Goal: Task Accomplishment & Management: Use online tool/utility

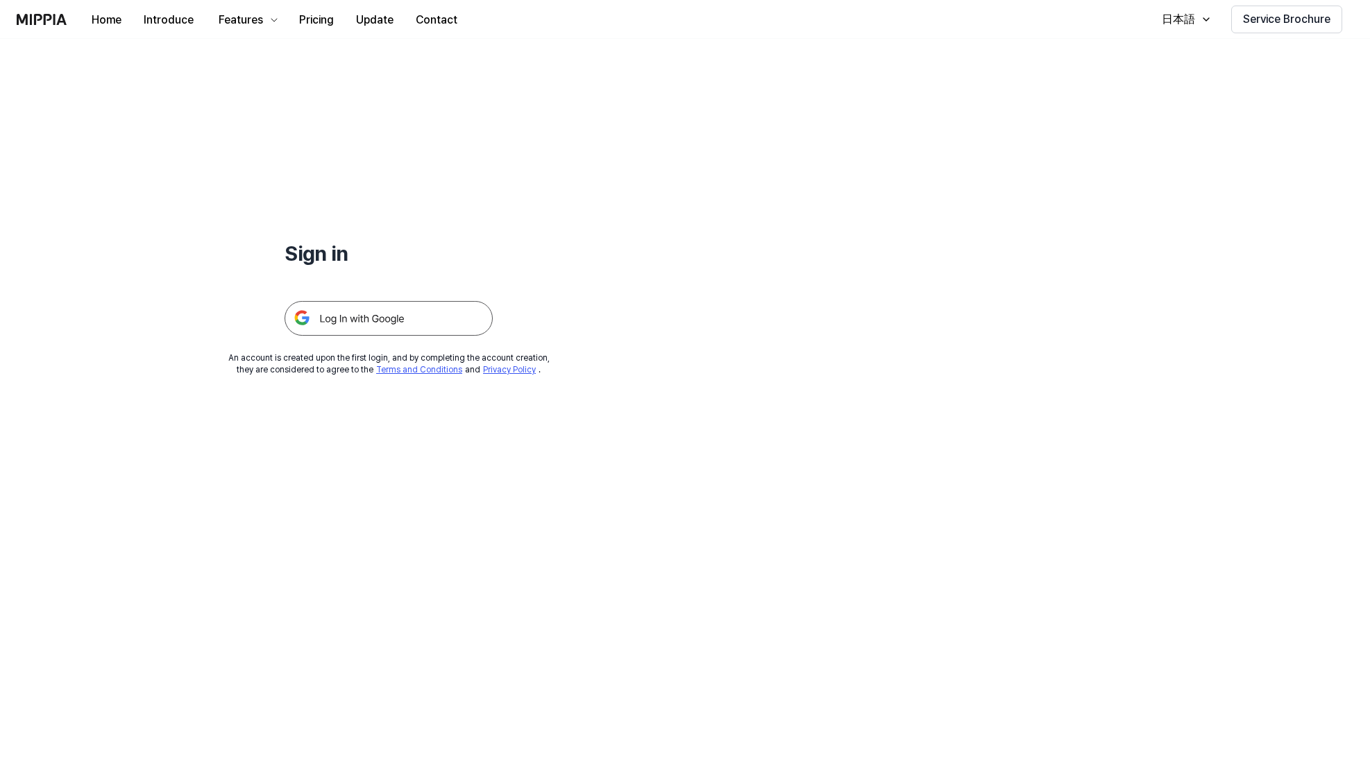
click at [450, 309] on img at bounding box center [389, 318] width 208 height 35
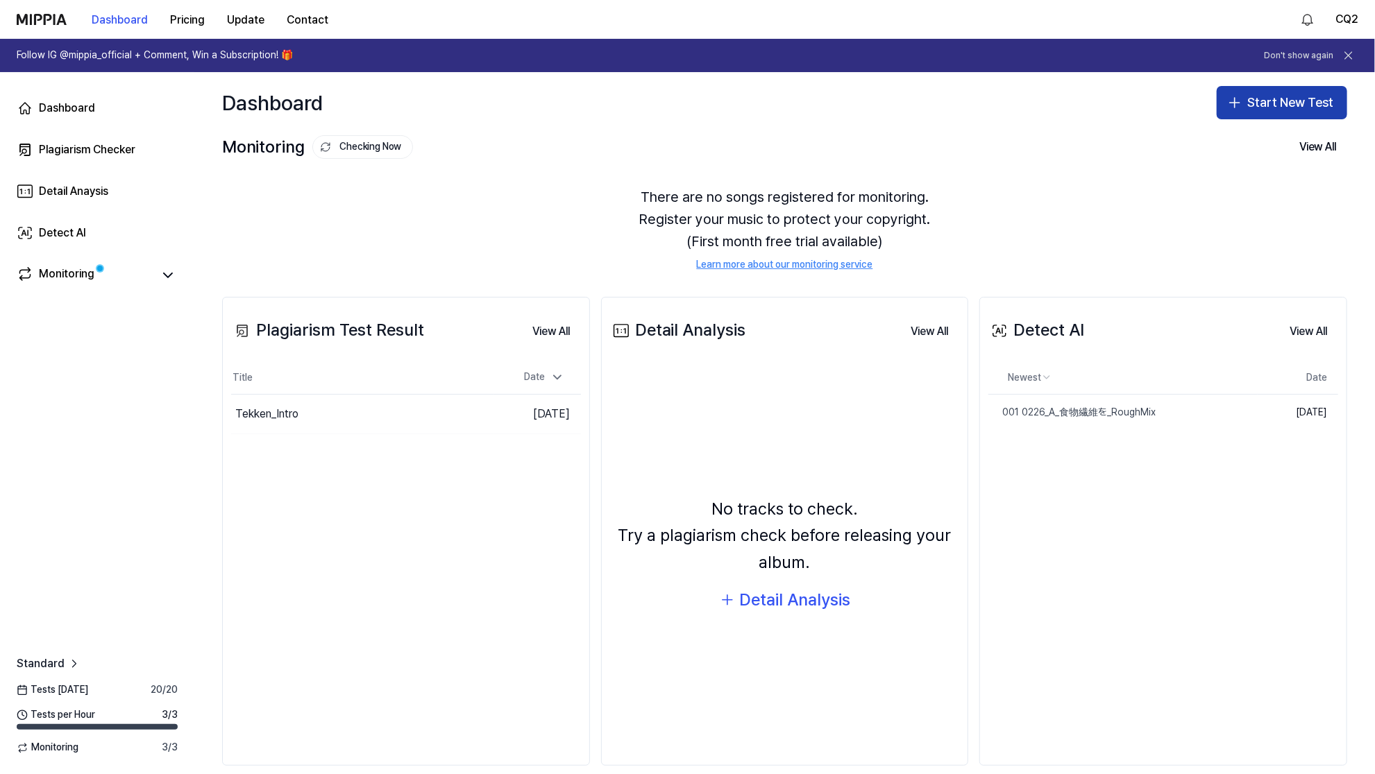
click at [1245, 106] on button "Start New Test" at bounding box center [1282, 102] width 130 height 33
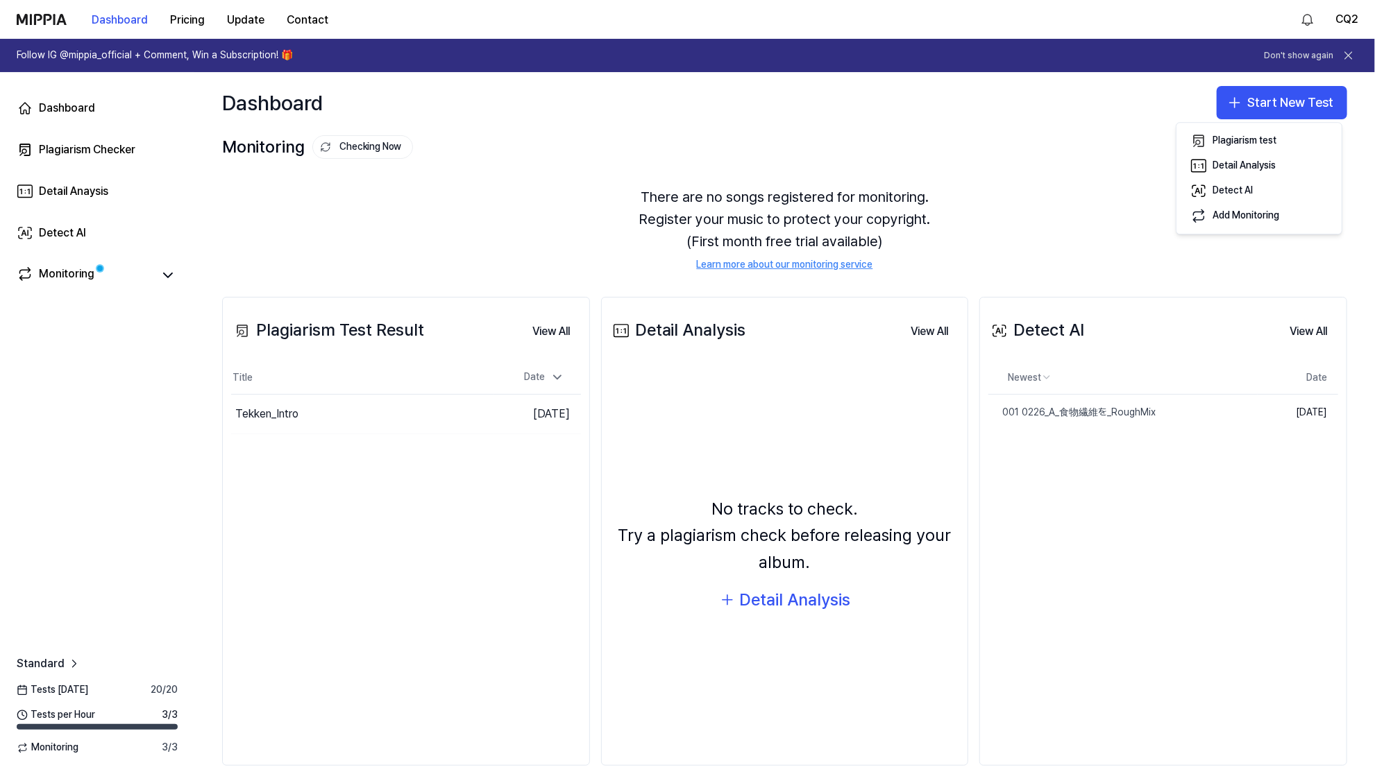
click at [1133, 142] on div "Monitoring Checking Now View All" at bounding box center [784, 147] width 1125 height 22
click at [128, 144] on div "Plagiarism Checker" at bounding box center [87, 150] width 96 height 17
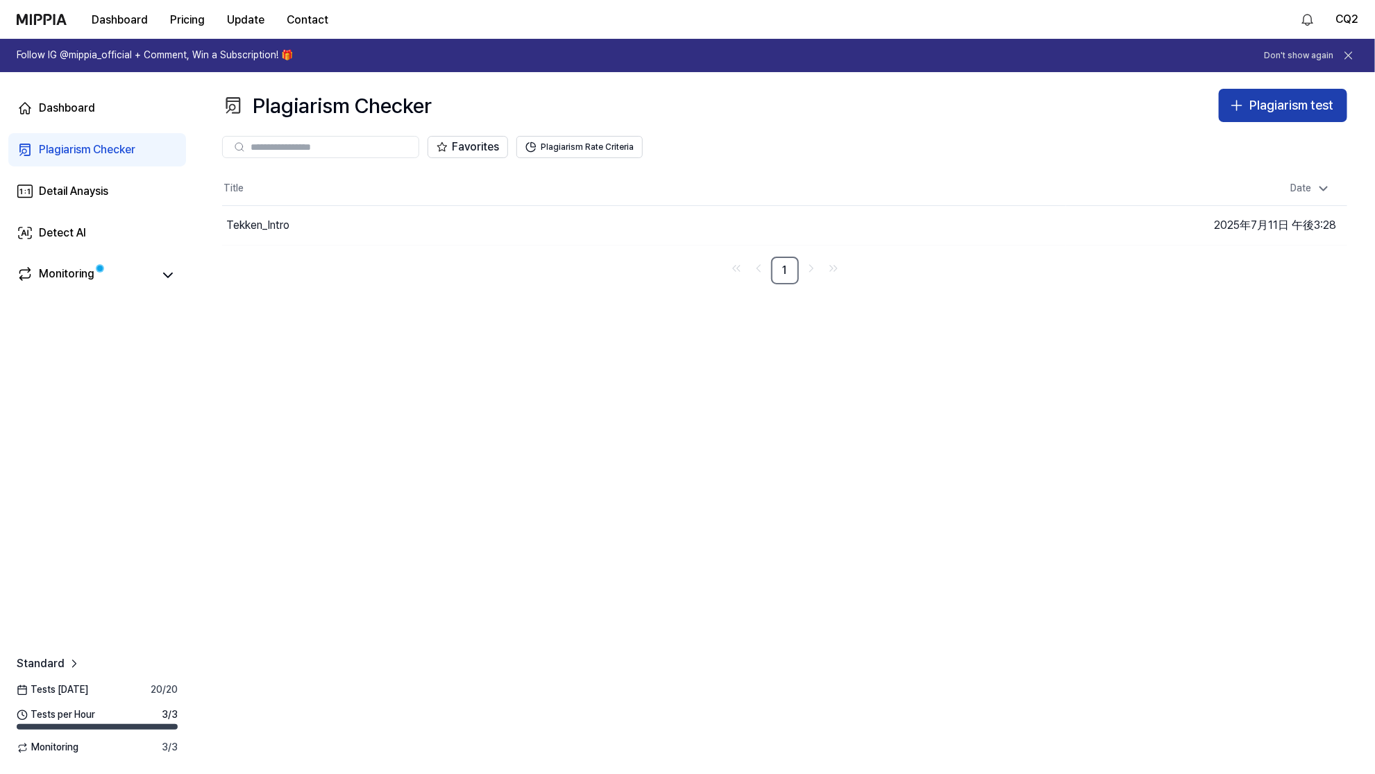
click at [1293, 96] on div "Plagiarism test" at bounding box center [1291, 106] width 84 height 20
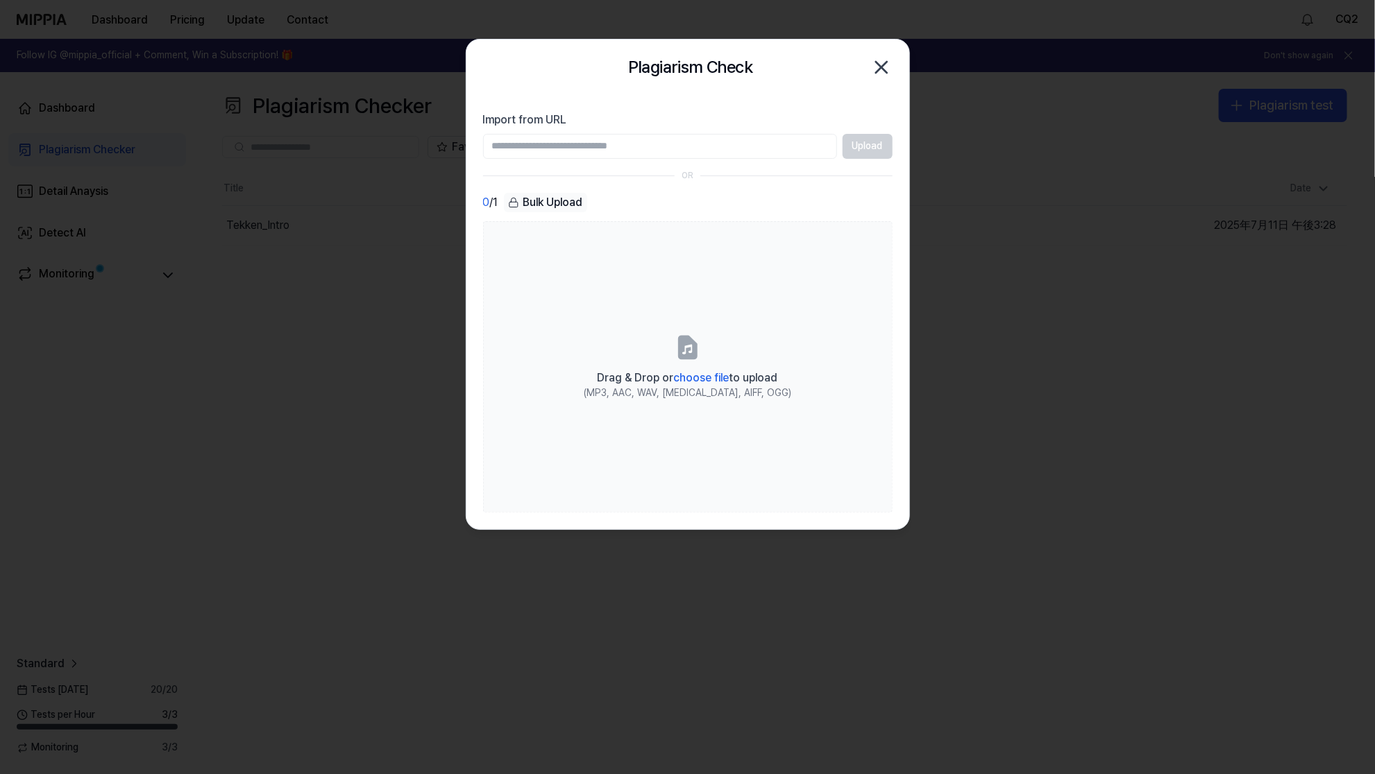
click at [881, 69] on icon "button" at bounding box center [881, 67] width 22 height 22
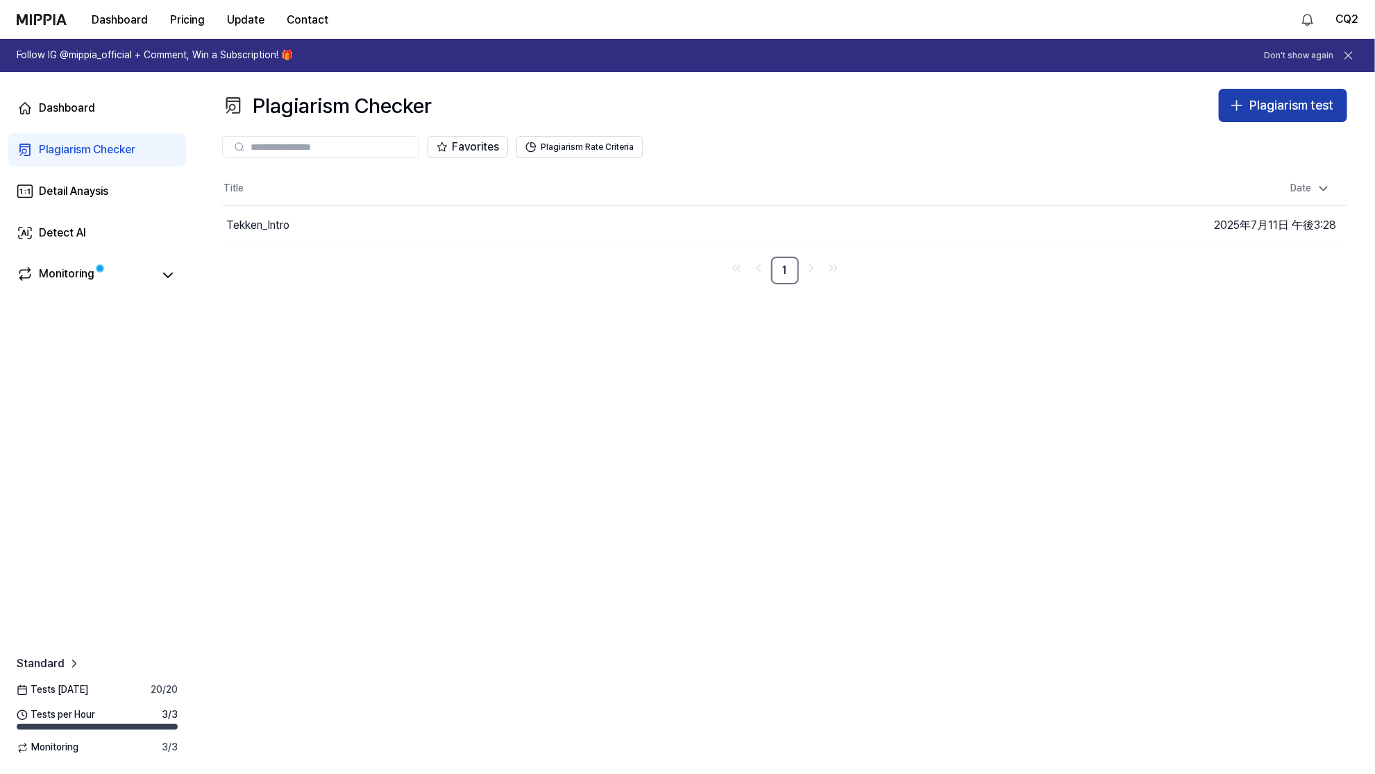
click at [1283, 115] on button "Plagiarism test" at bounding box center [1283, 105] width 128 height 33
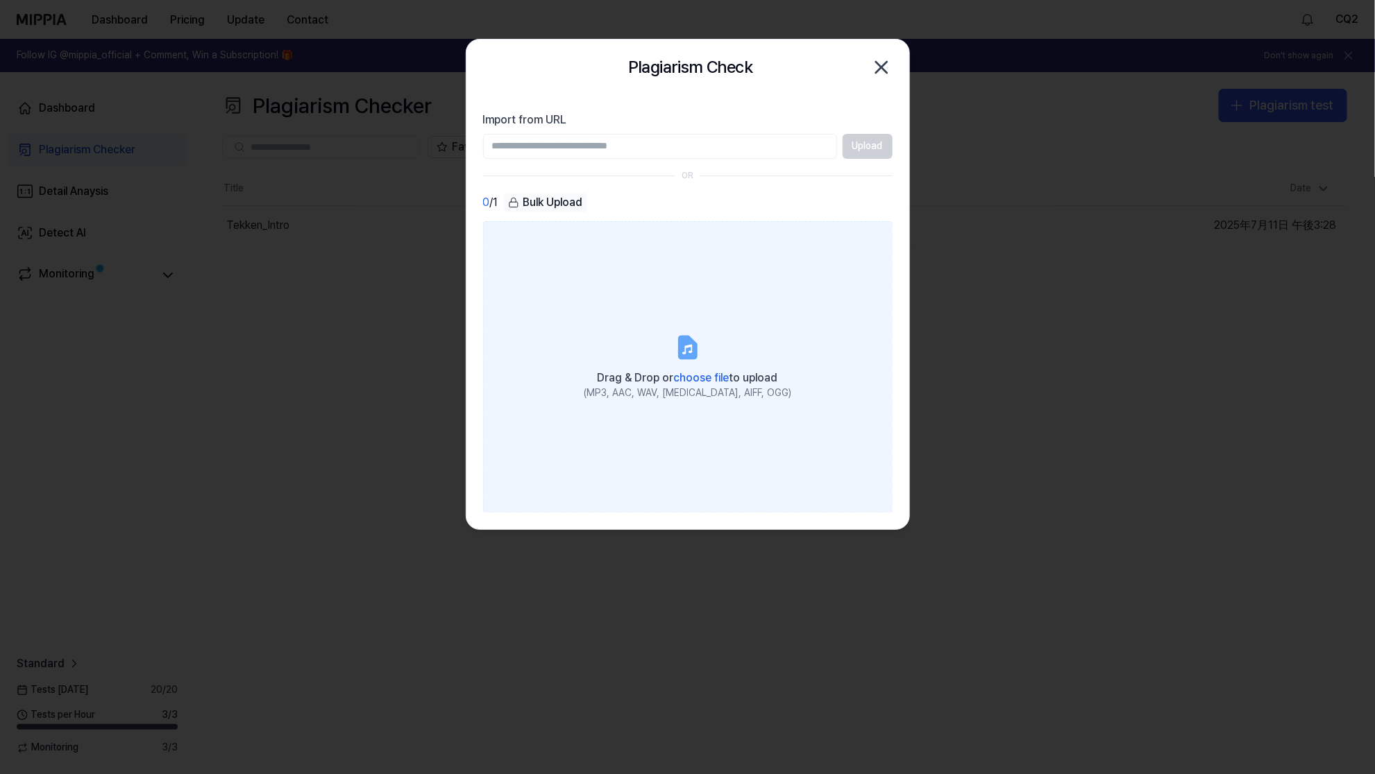
click at [659, 350] on label "Drag & Drop or choose file to upload (MP3, AAC, WAV, FLAC, AIFF, OGG)" at bounding box center [687, 366] width 409 height 291
click at [0, 0] on input "Drag & Drop or choose file to upload (MP3, AAC, WAV, FLAC, AIFF, OGG)" at bounding box center [0, 0] width 0 height 0
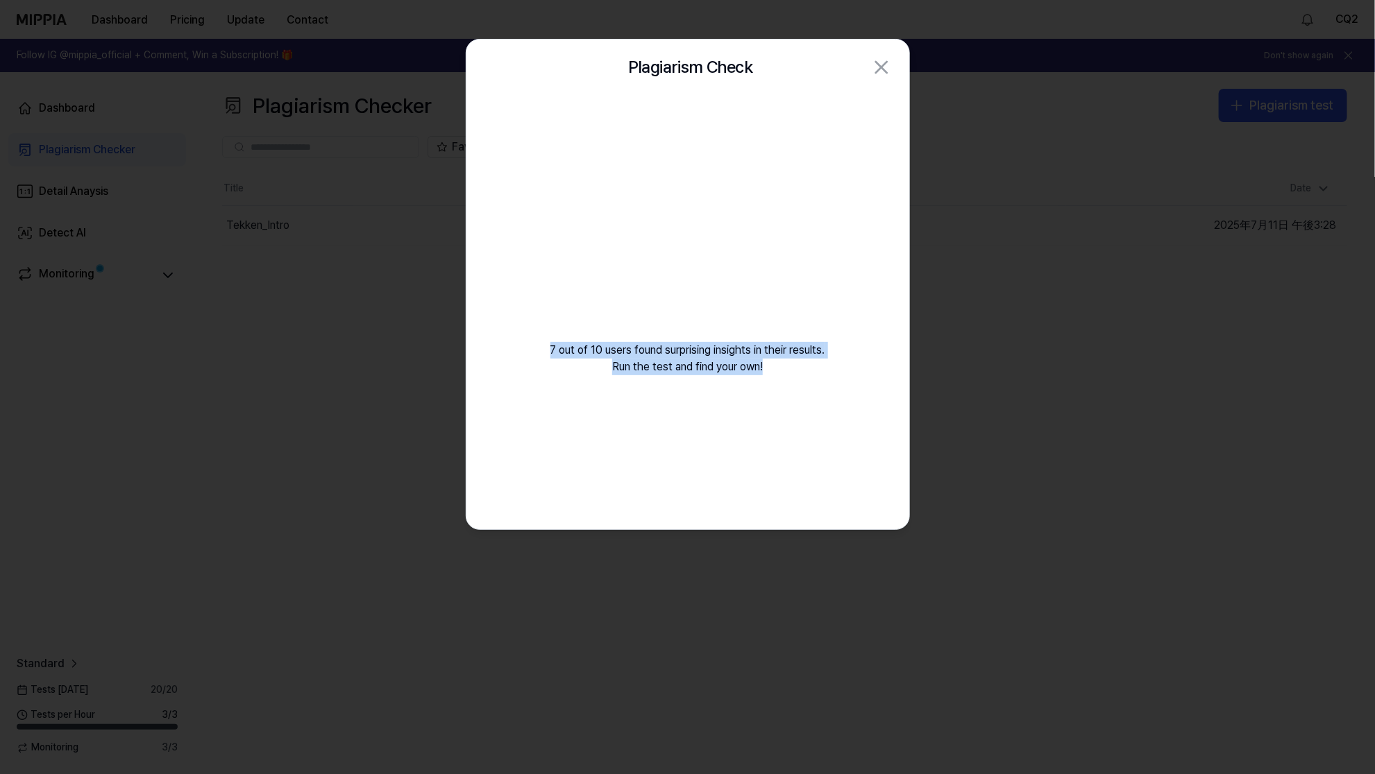
drag, startPoint x: 769, startPoint y: 368, endPoint x: 541, endPoint y: 346, distance: 228.6
click at [541, 346] on div "7 out of 10 users found surprising insights in their results. Run the test and …" at bounding box center [687, 252] width 443 height 314
copy div "7 out of 10 users found surprising insights in their results. Run the test and …"
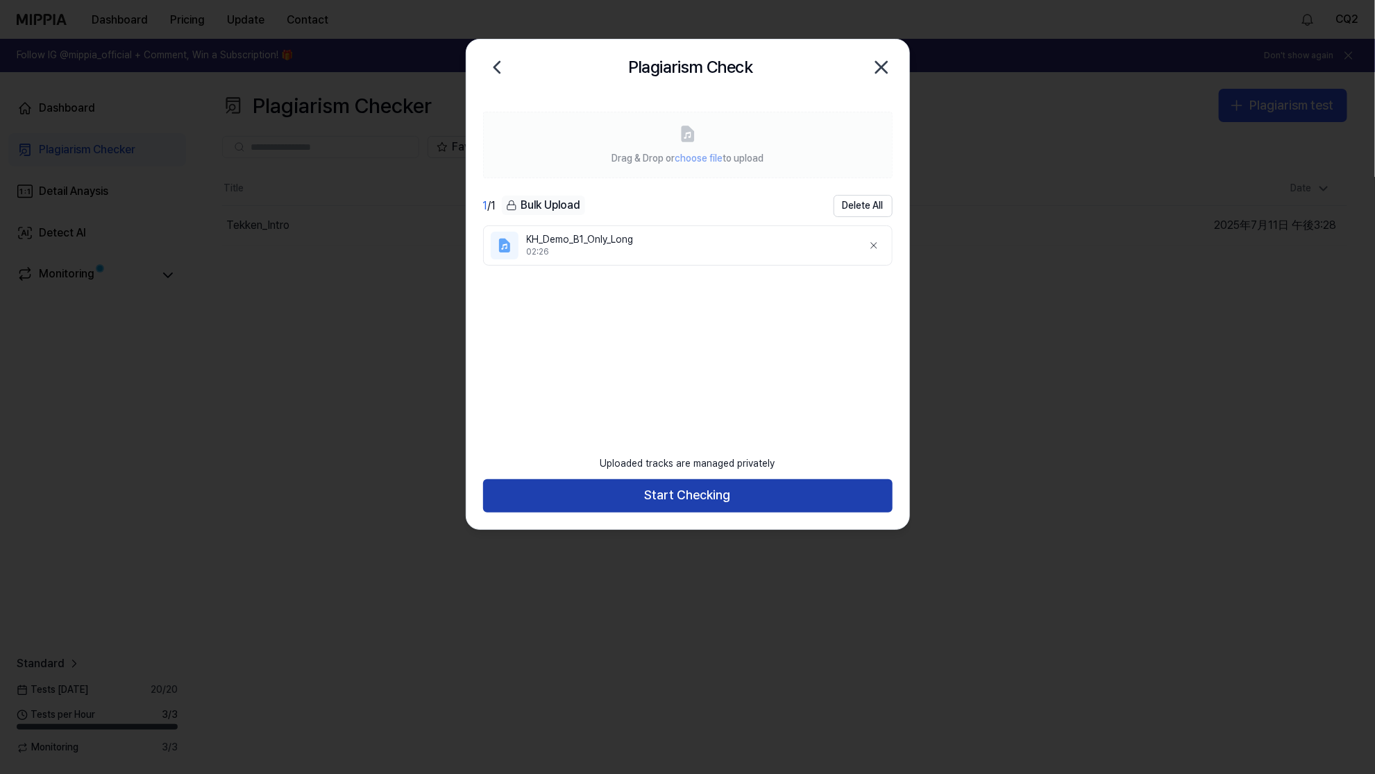
click at [869, 495] on button "Start Checking" at bounding box center [687, 496] width 409 height 33
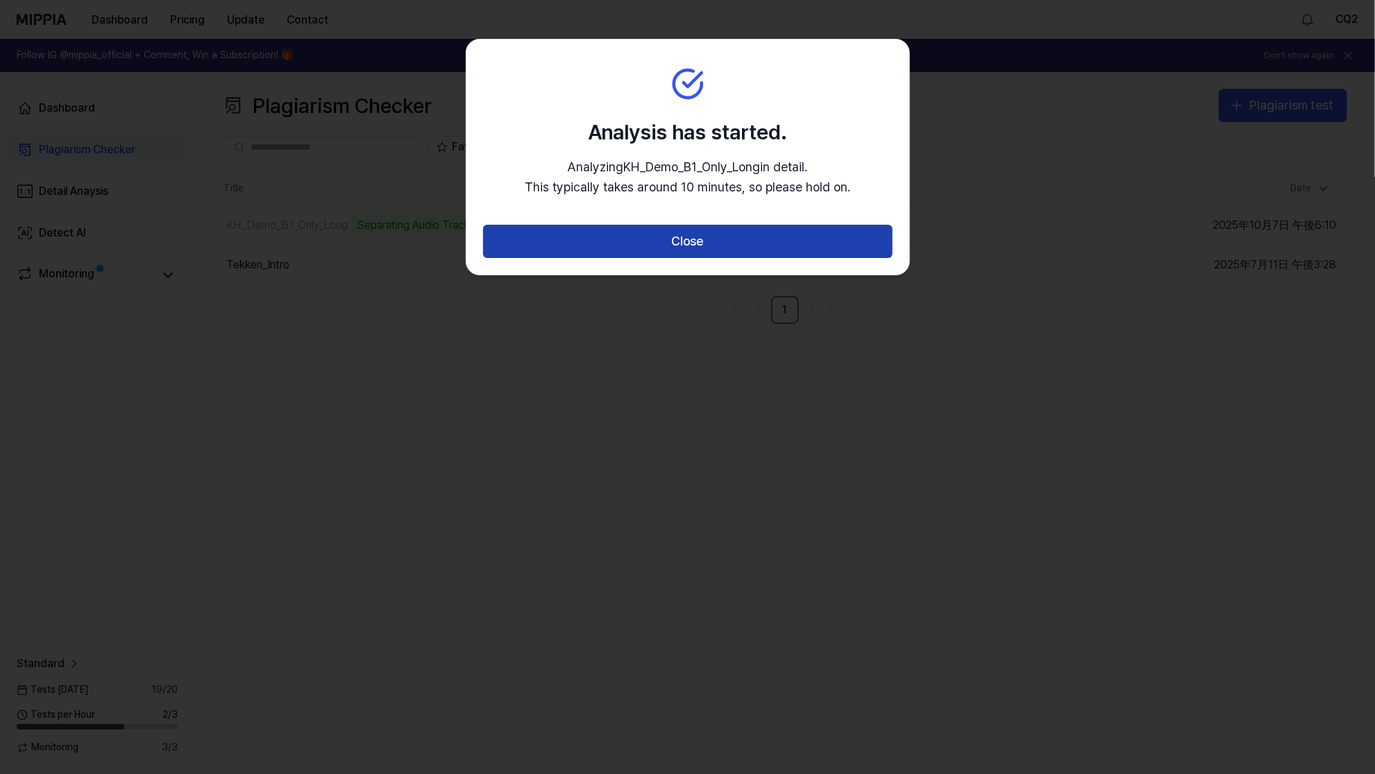
click at [824, 246] on button "Close" at bounding box center [687, 241] width 409 height 33
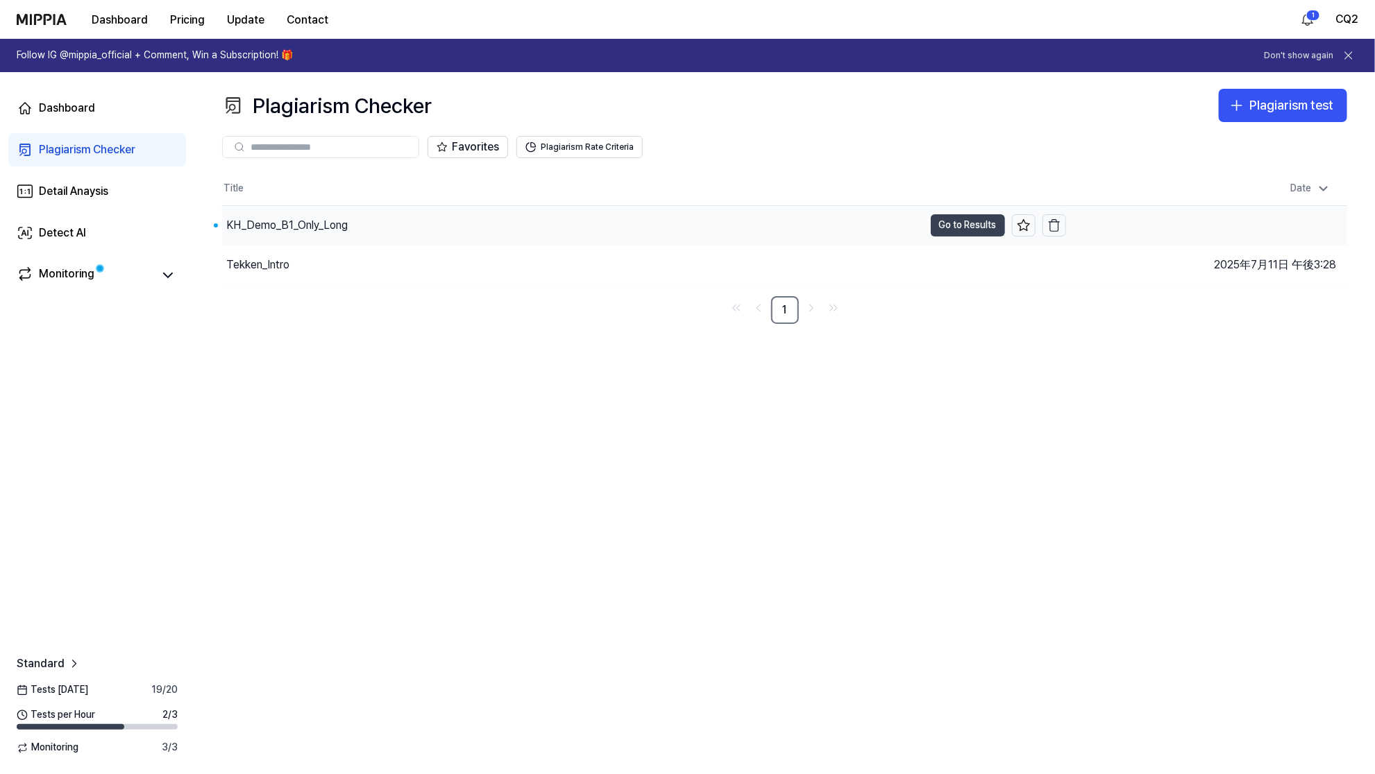
click at [974, 230] on button "Go to Results" at bounding box center [968, 225] width 74 height 22
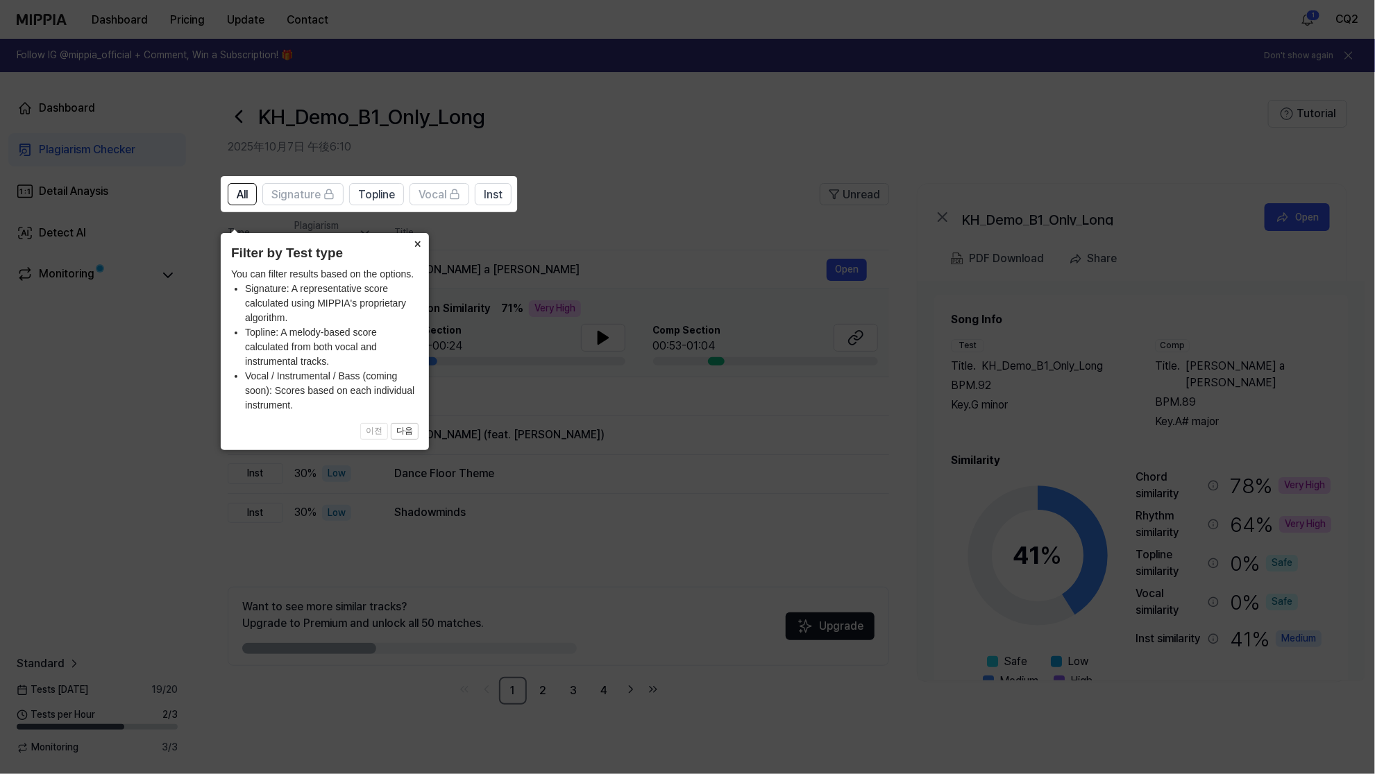
click at [421, 233] on button "×" at bounding box center [418, 242] width 22 height 19
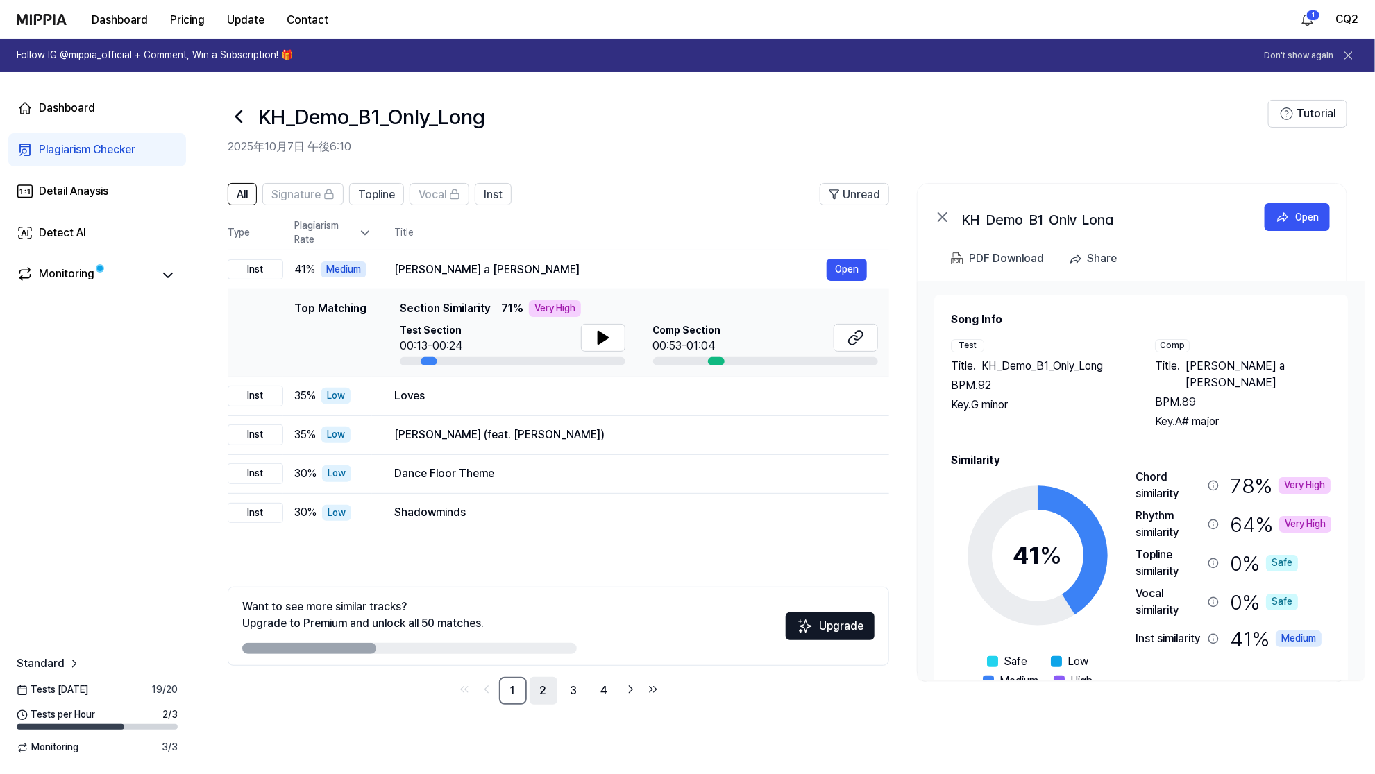
click at [537, 689] on link "2" at bounding box center [544, 691] width 28 height 28
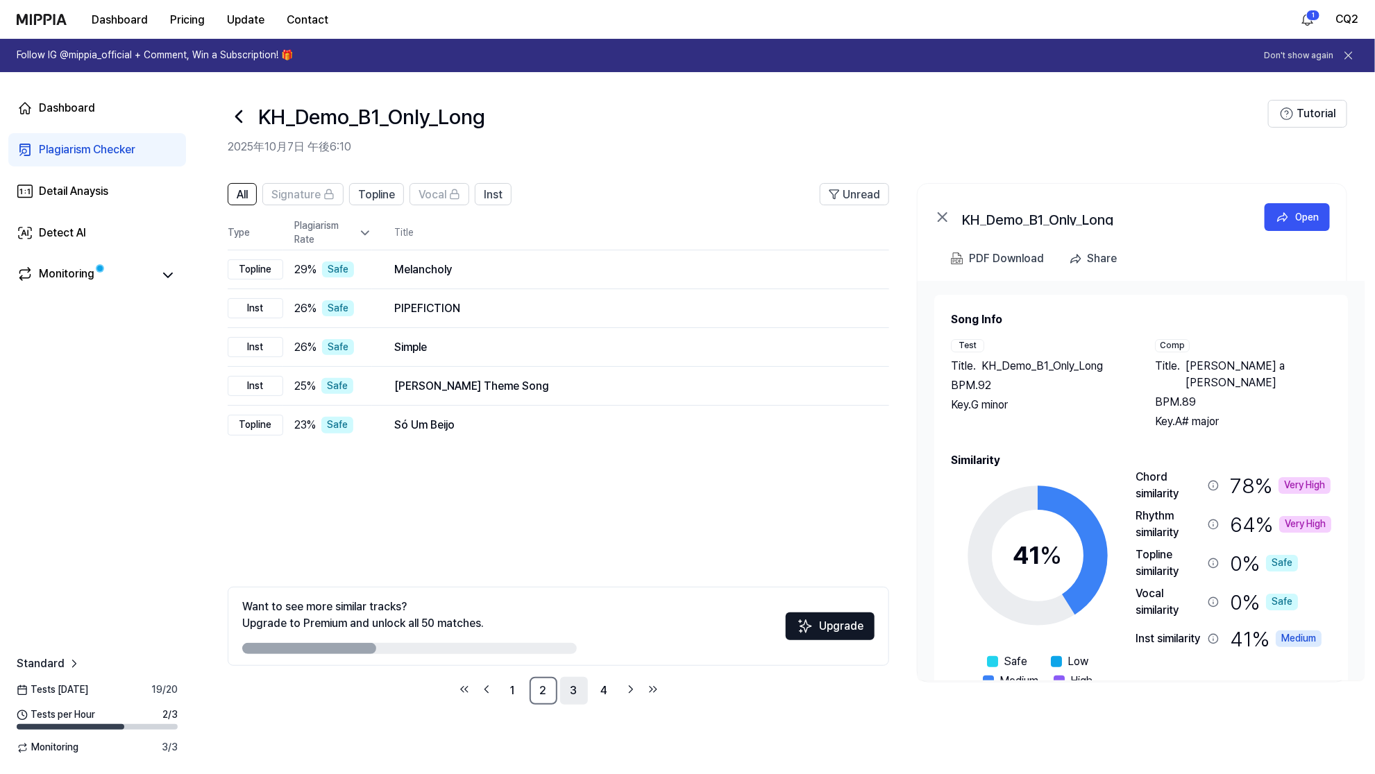
click at [571, 686] on link "3" at bounding box center [574, 691] width 28 height 28
click at [607, 688] on link "4" at bounding box center [605, 691] width 28 height 28
click at [633, 687] on icon "Go to next page" at bounding box center [631, 689] width 14 height 17
click at [518, 695] on link "1" at bounding box center [513, 691] width 28 height 28
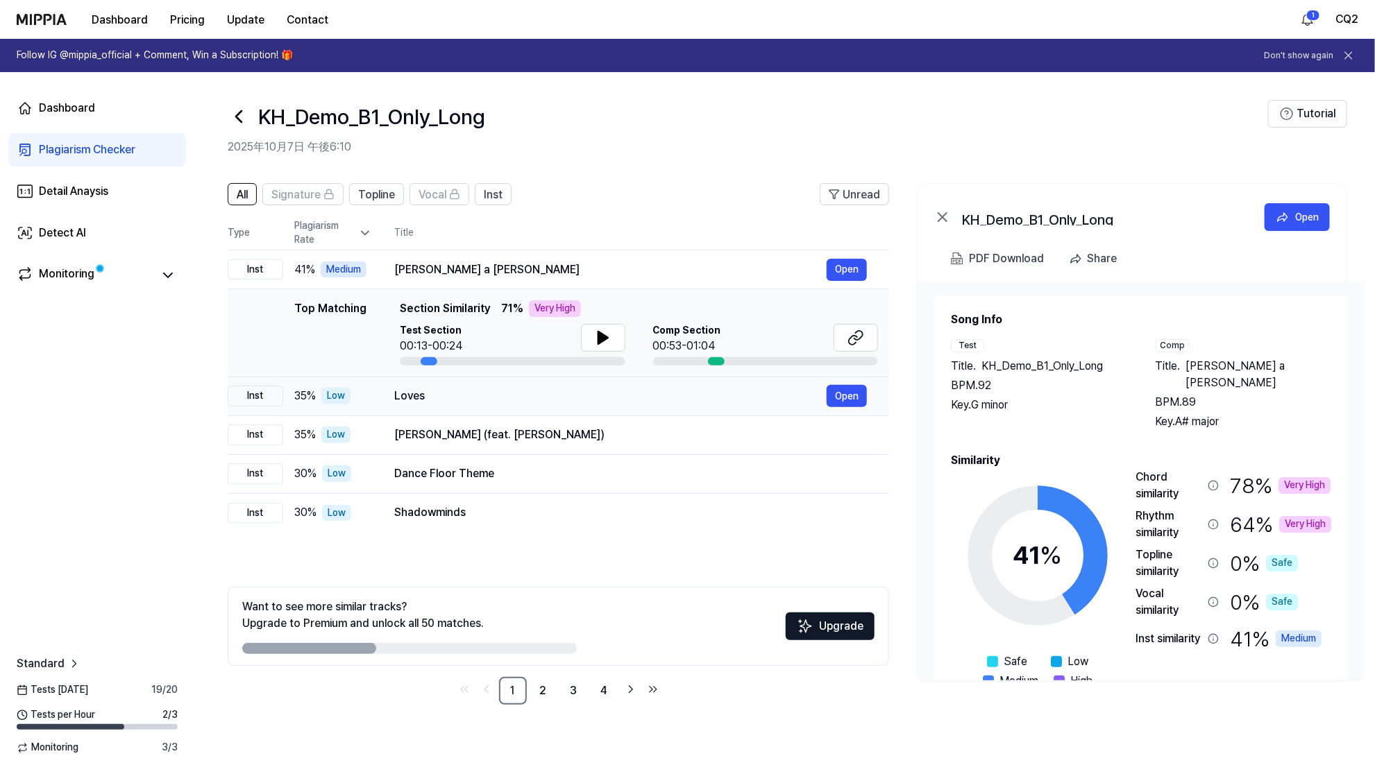
click at [535, 401] on div "Loves" at bounding box center [610, 396] width 432 height 17
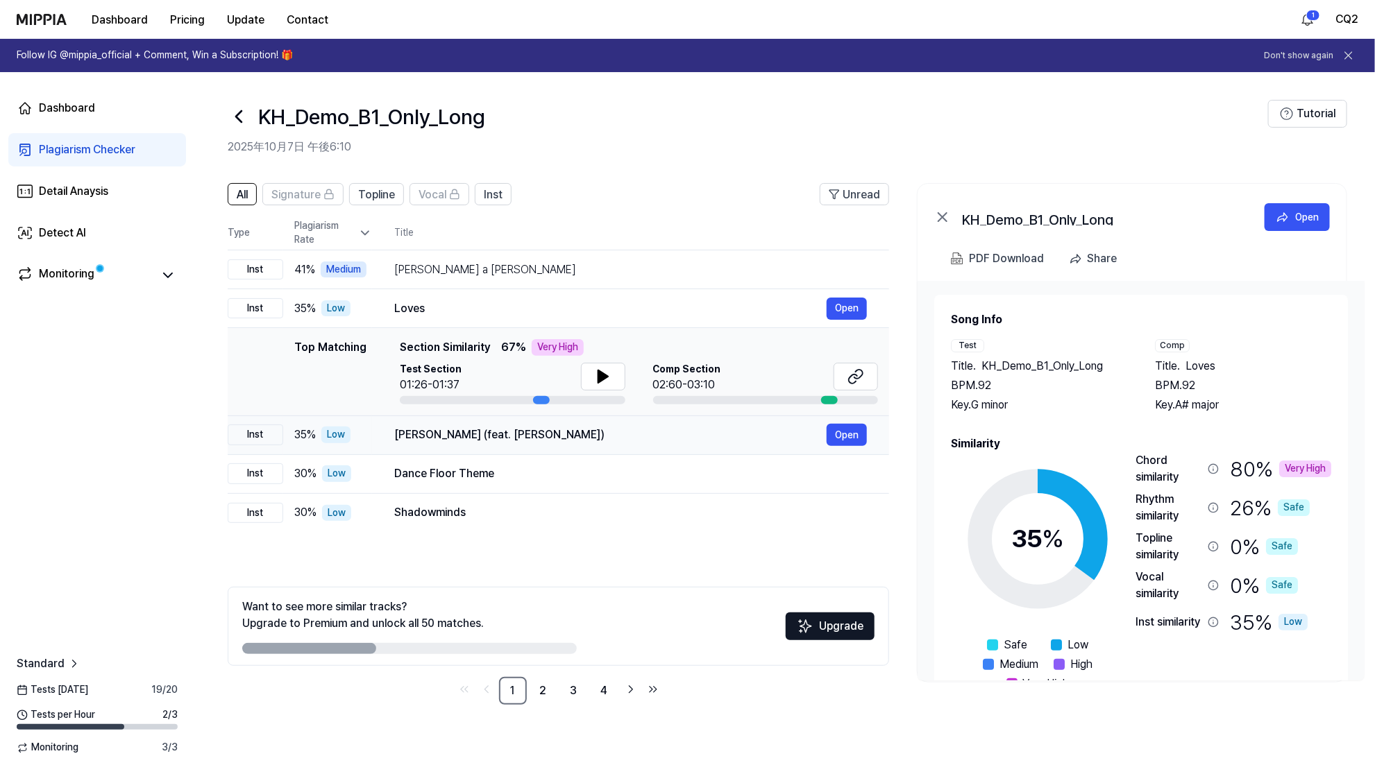
click at [532, 438] on div "GuruDev Bada Tapdhari (feat. Rekha Parmar)" at bounding box center [610, 435] width 432 height 17
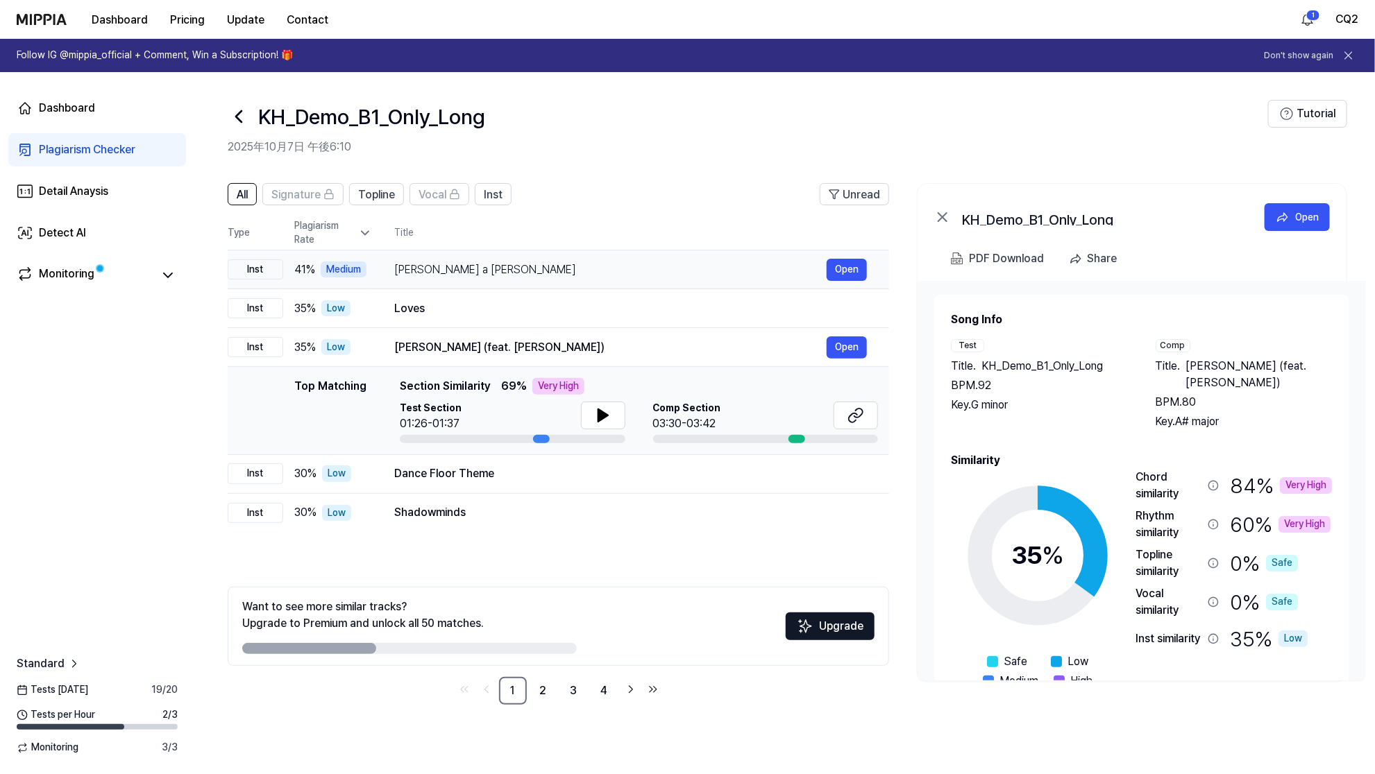
click at [507, 276] on div "Hale a Su Pareja" at bounding box center [610, 270] width 432 height 17
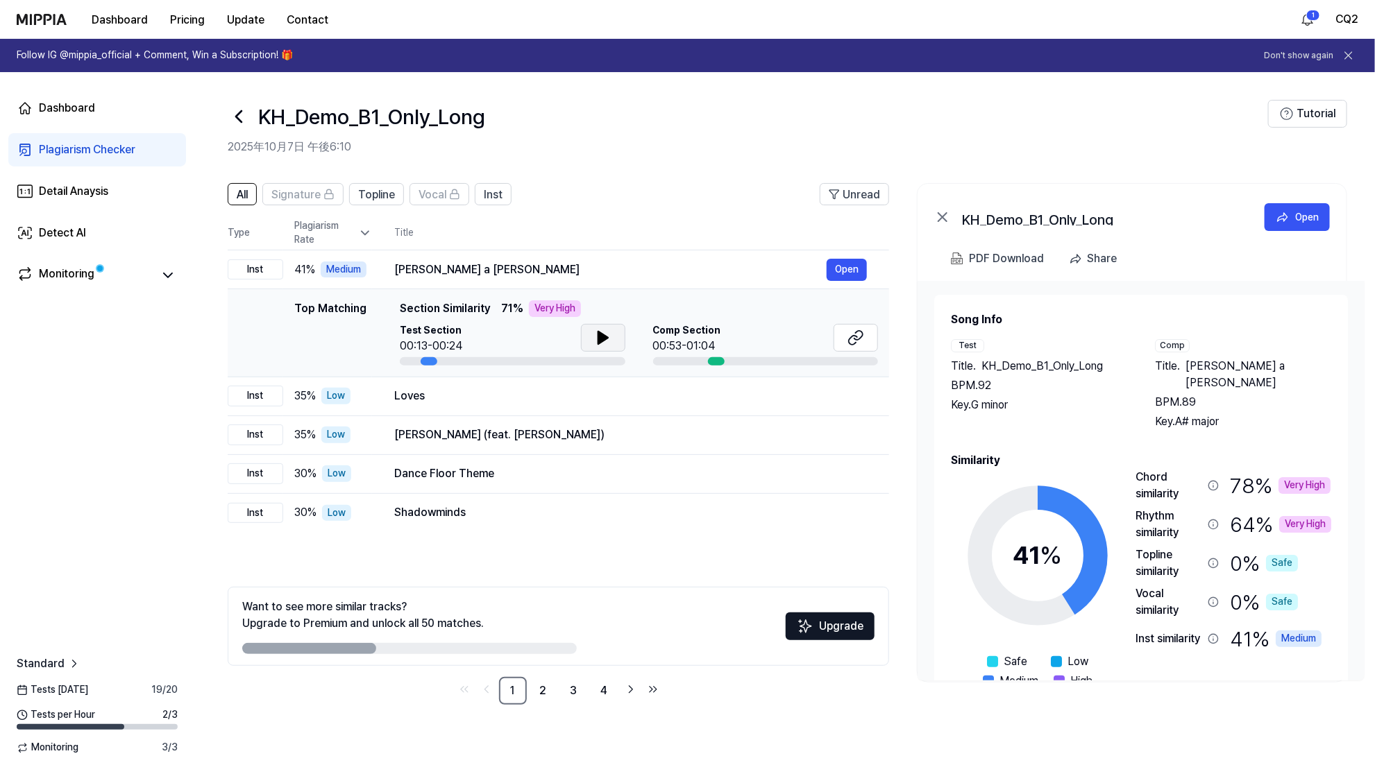
click at [601, 339] on icon at bounding box center [603, 338] width 10 height 12
click at [601, 339] on icon at bounding box center [603, 338] width 17 height 17
click at [848, 344] on icon at bounding box center [855, 338] width 17 height 17
click at [549, 393] on div "Loves" at bounding box center [610, 396] width 432 height 17
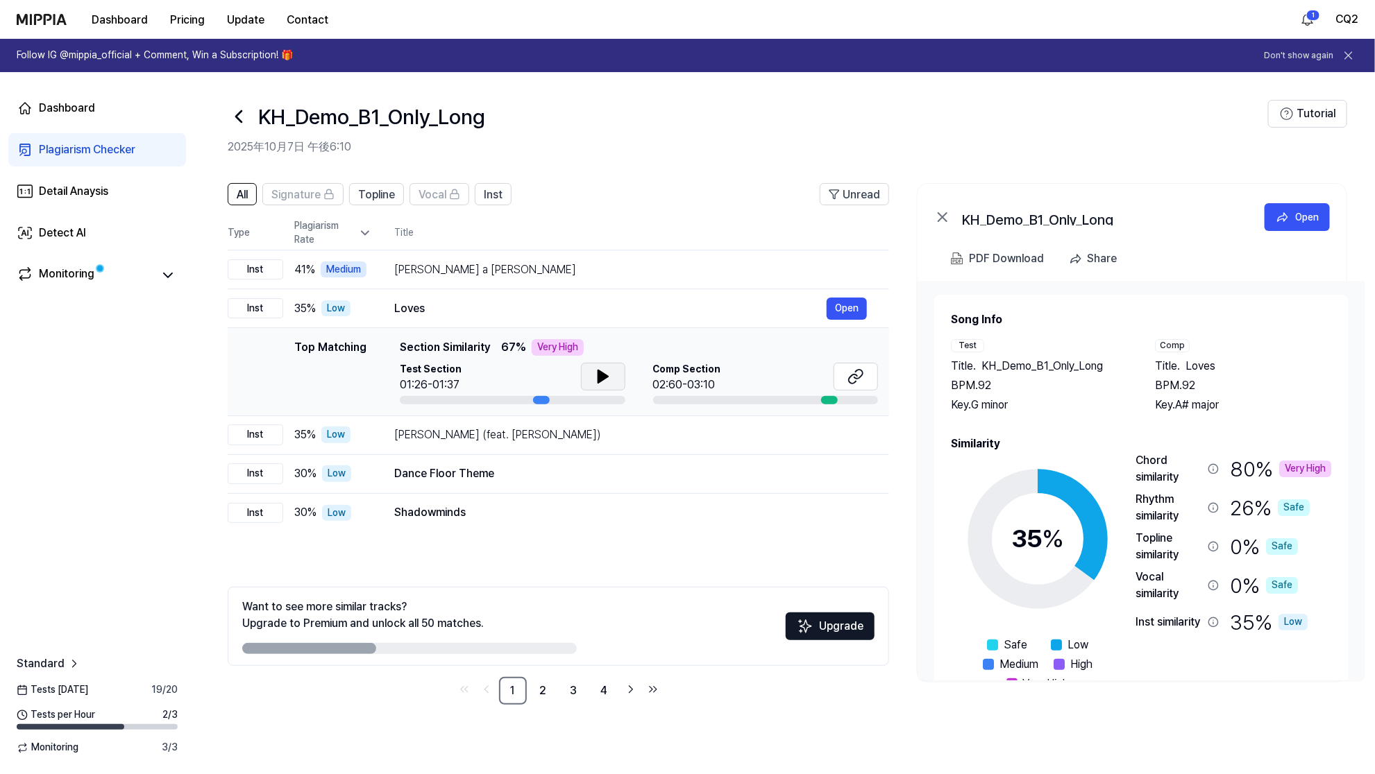
click at [611, 371] on button at bounding box center [603, 377] width 44 height 28
click at [866, 375] on button at bounding box center [855, 377] width 44 height 28
click at [501, 441] on div "GuruDev Bada Tapdhari (feat. Rekha Parmar)" at bounding box center [610, 435] width 432 height 17
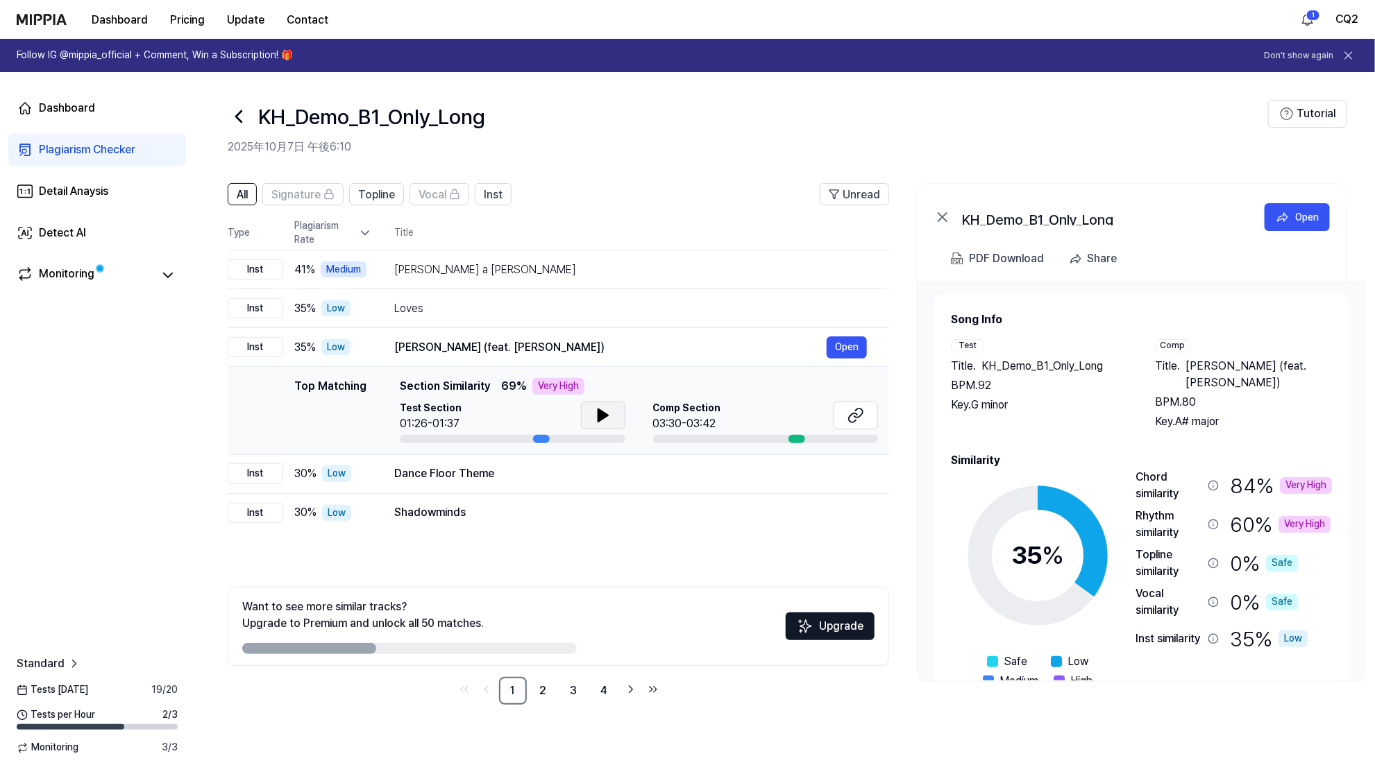
click at [602, 413] on icon at bounding box center [603, 415] width 10 height 12
click at [602, 413] on icon at bounding box center [603, 415] width 17 height 17
click at [543, 467] on div "Dance Floor Theme" at bounding box center [610, 474] width 432 height 17
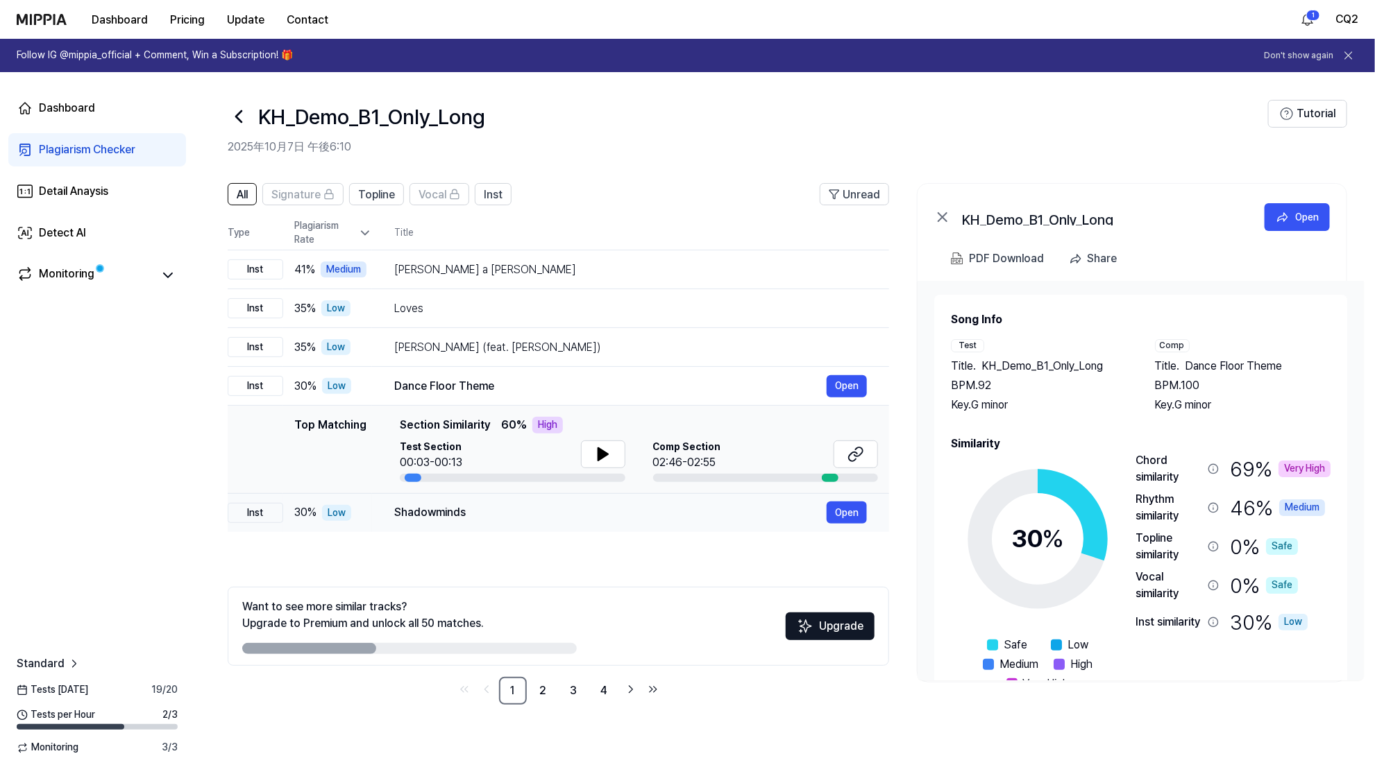
click at [543, 515] on div "Shadowminds" at bounding box center [610, 513] width 432 height 17
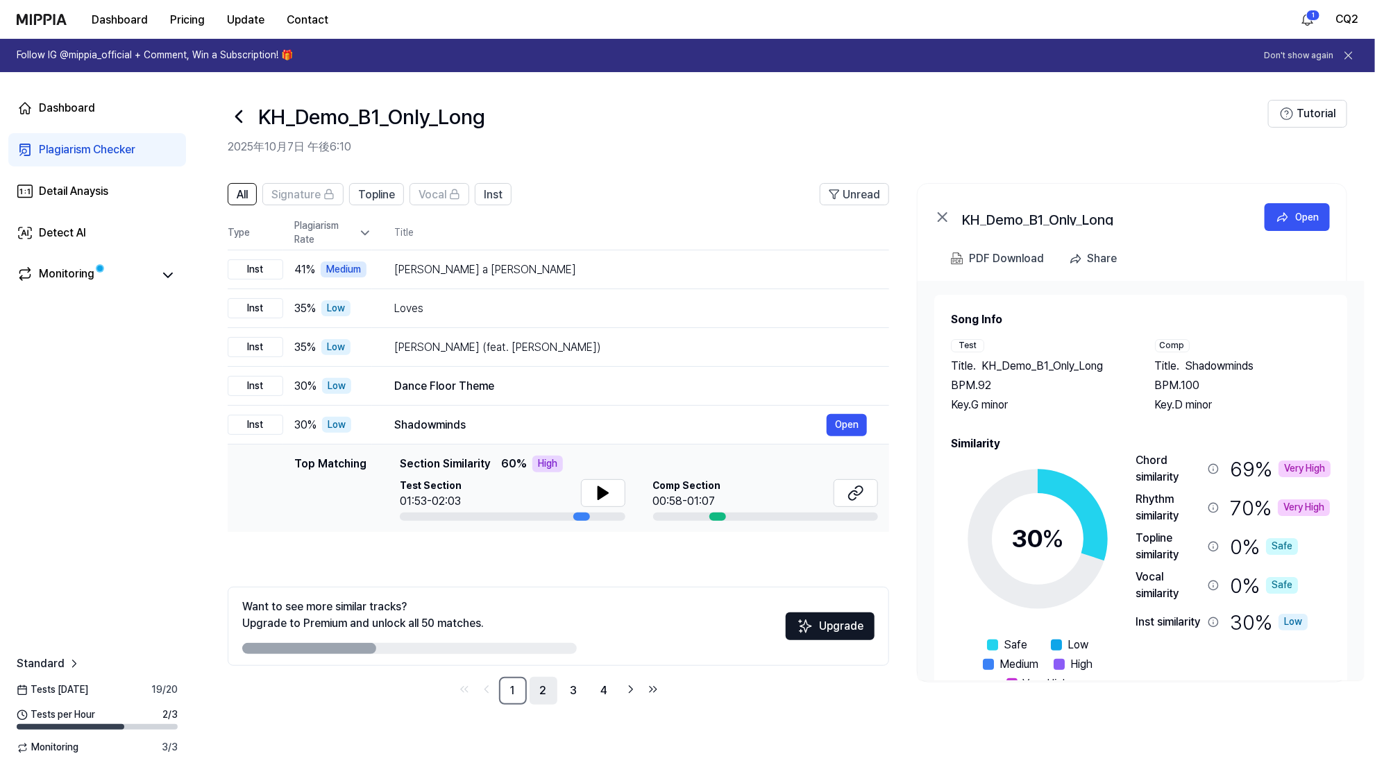
click at [544, 691] on link "2" at bounding box center [544, 691] width 28 height 28
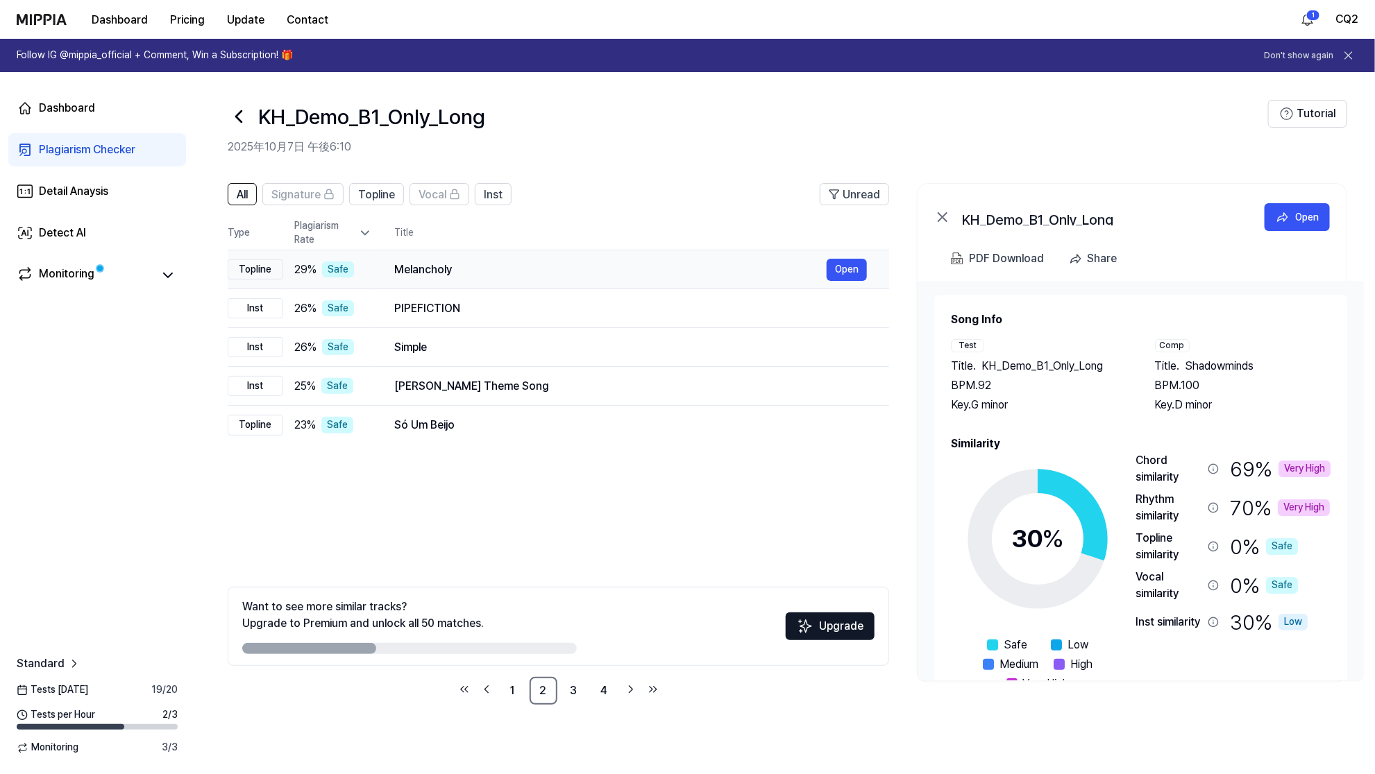
click at [556, 268] on div "Melancholy" at bounding box center [610, 270] width 432 height 17
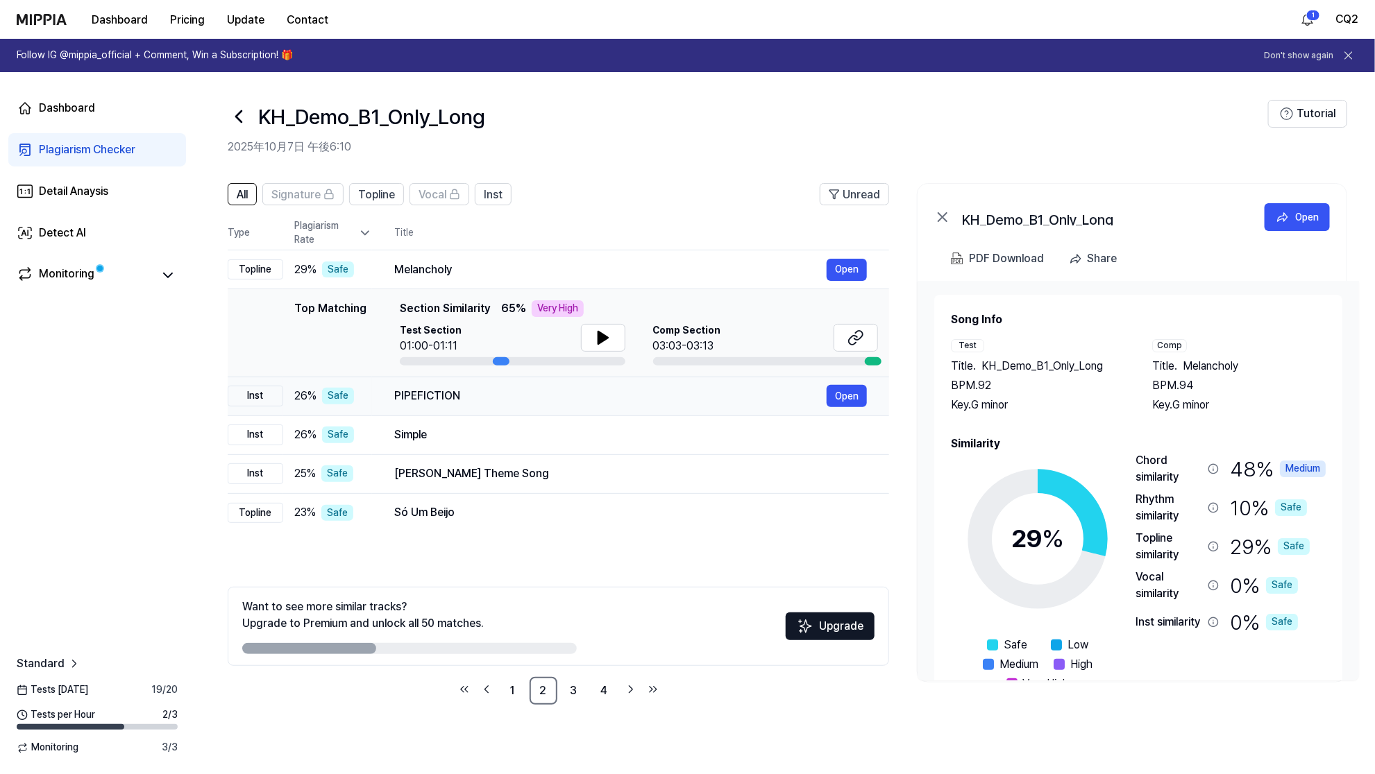
click at [548, 391] on div "PIPEFICTION" at bounding box center [610, 396] width 432 height 17
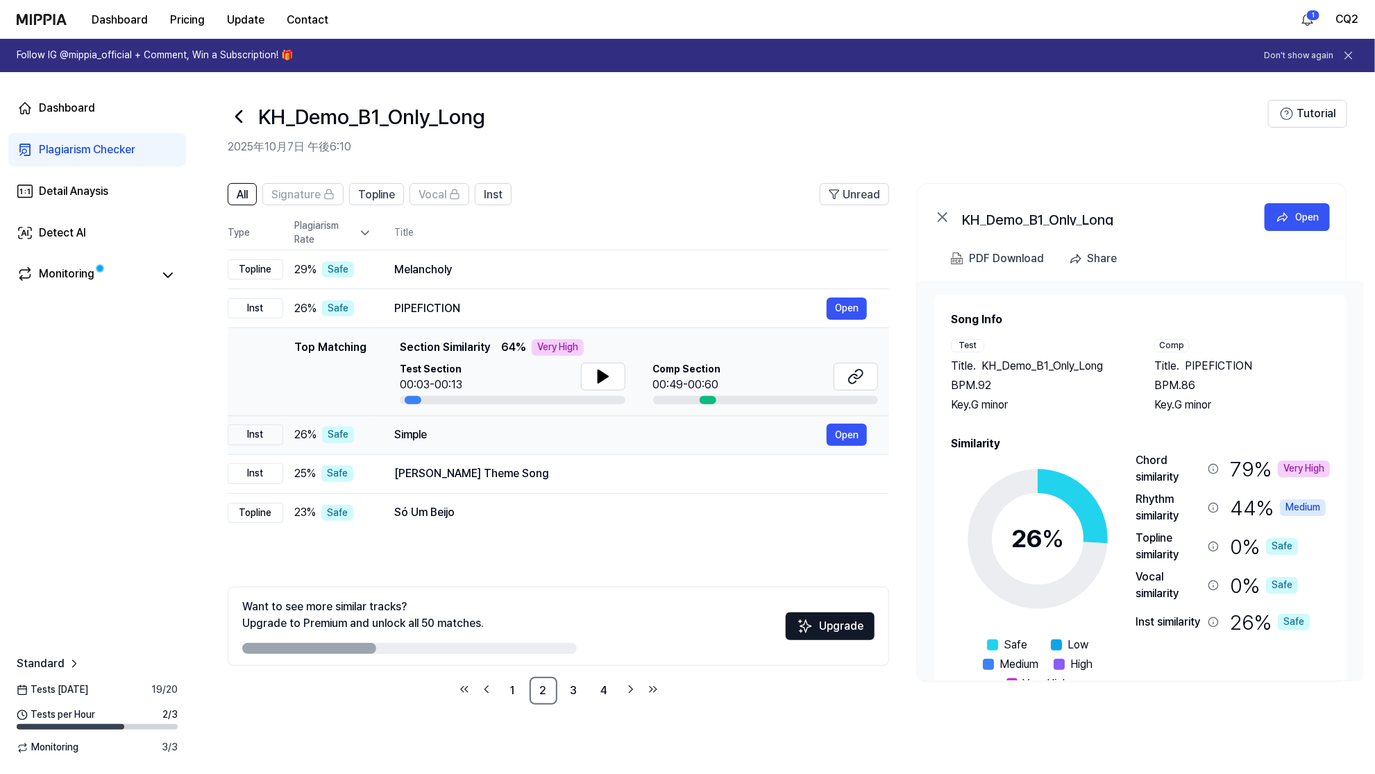
click at [549, 427] on div "Simple" at bounding box center [610, 435] width 432 height 17
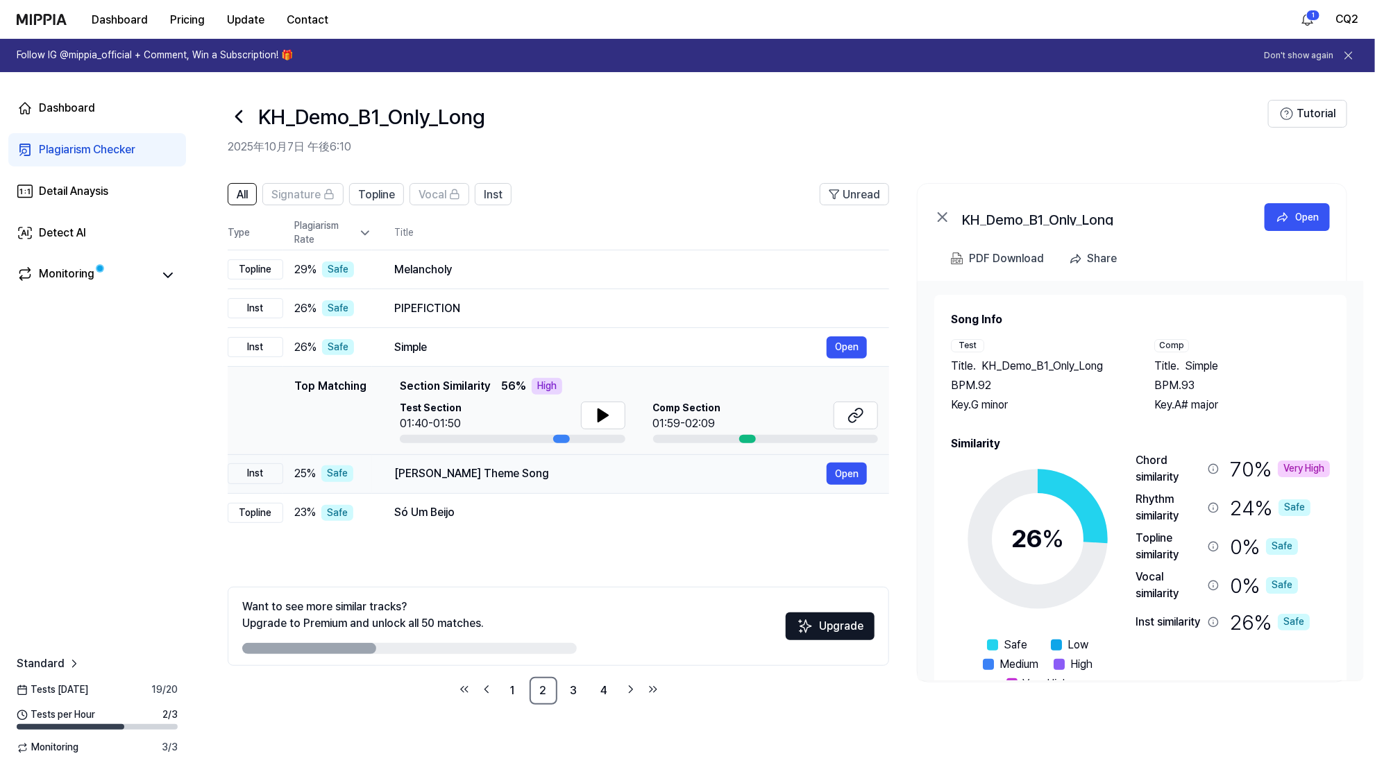
click at [554, 466] on div "Hebb's Theme Song" at bounding box center [610, 474] width 432 height 17
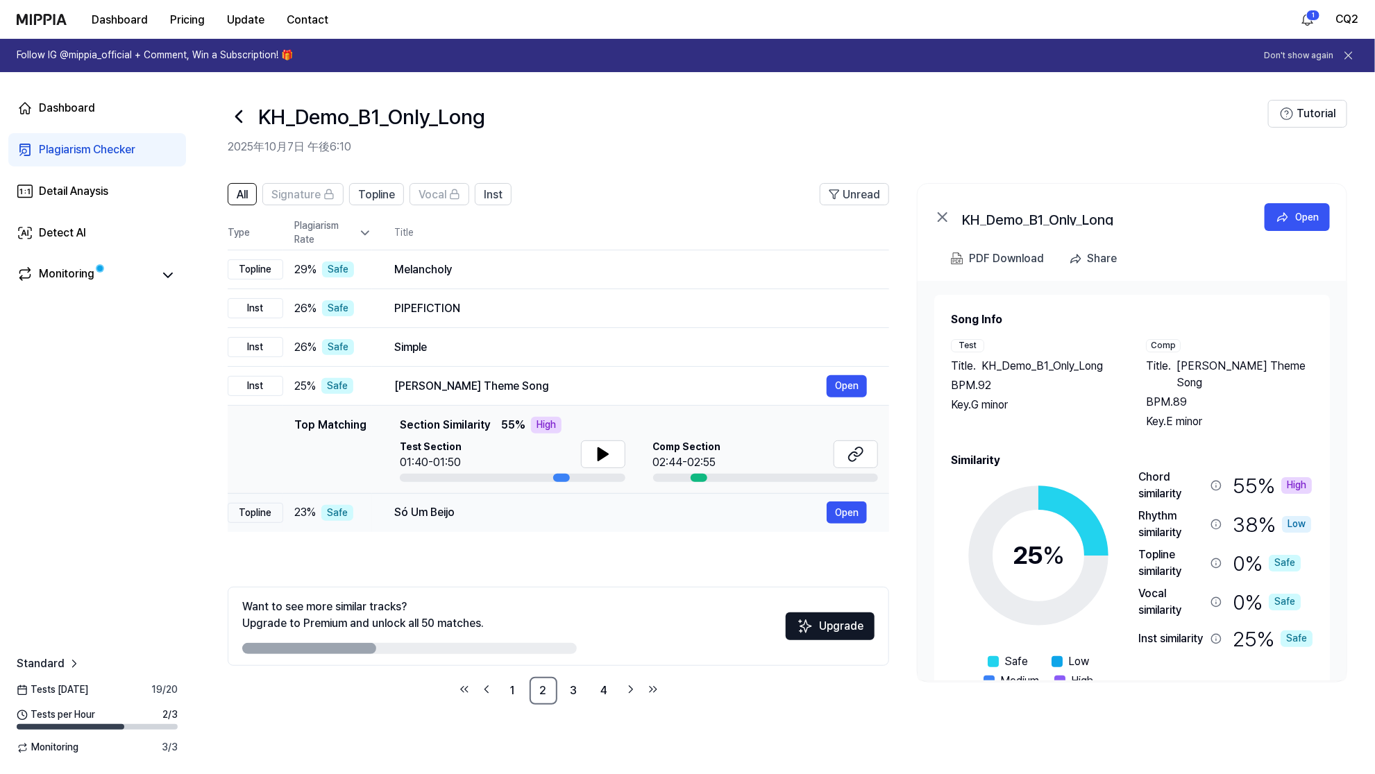
click at [554, 509] on div "Só Um Beijo" at bounding box center [610, 513] width 432 height 17
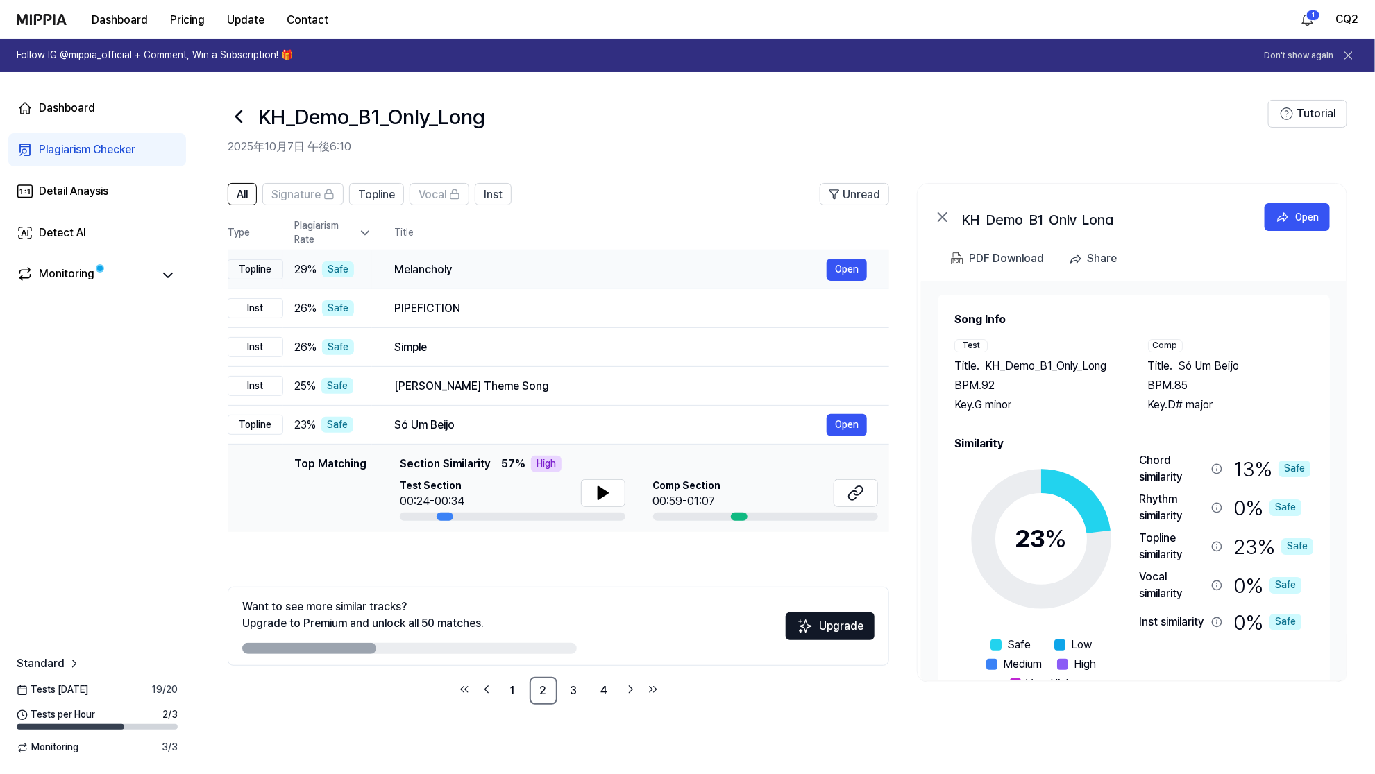
click at [530, 267] on div "Melancholy" at bounding box center [610, 270] width 432 height 17
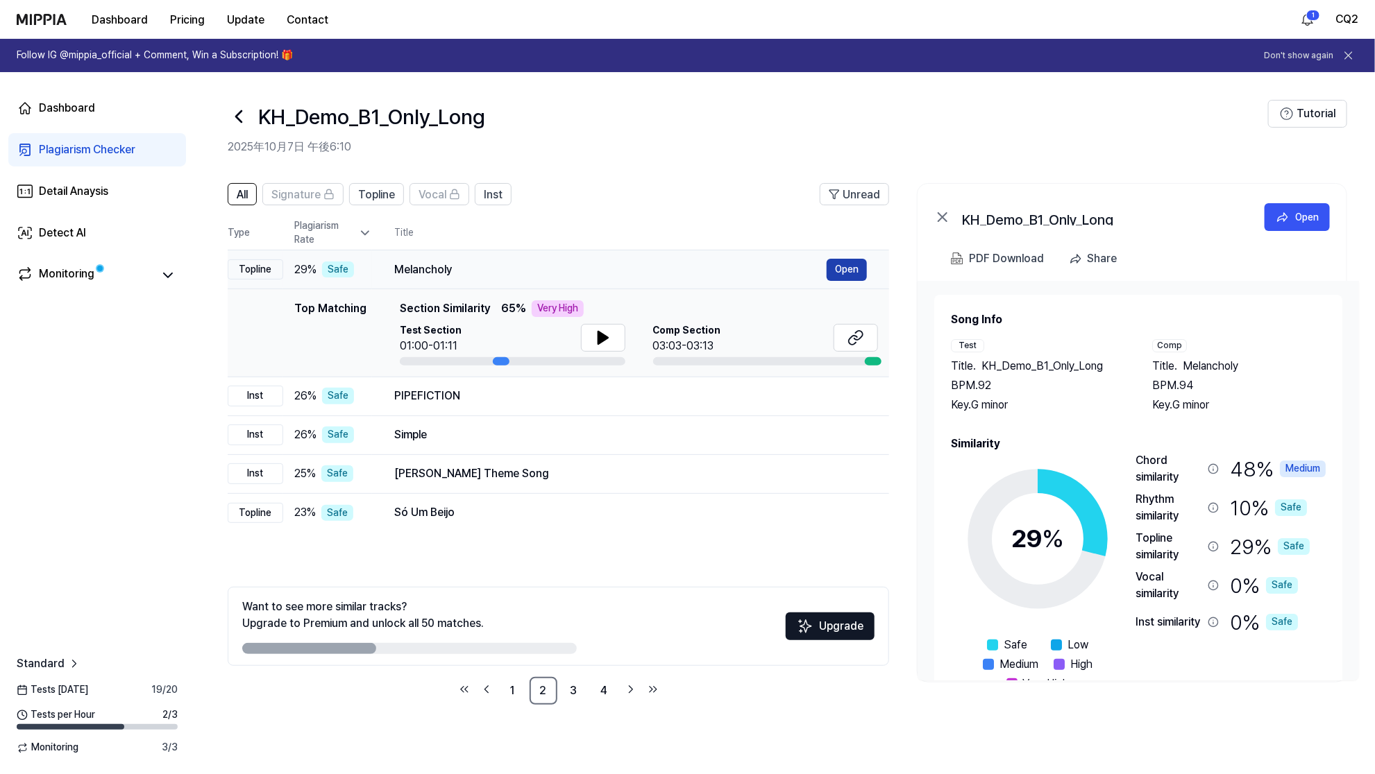
click at [849, 260] on button "Open" at bounding box center [847, 270] width 40 height 22
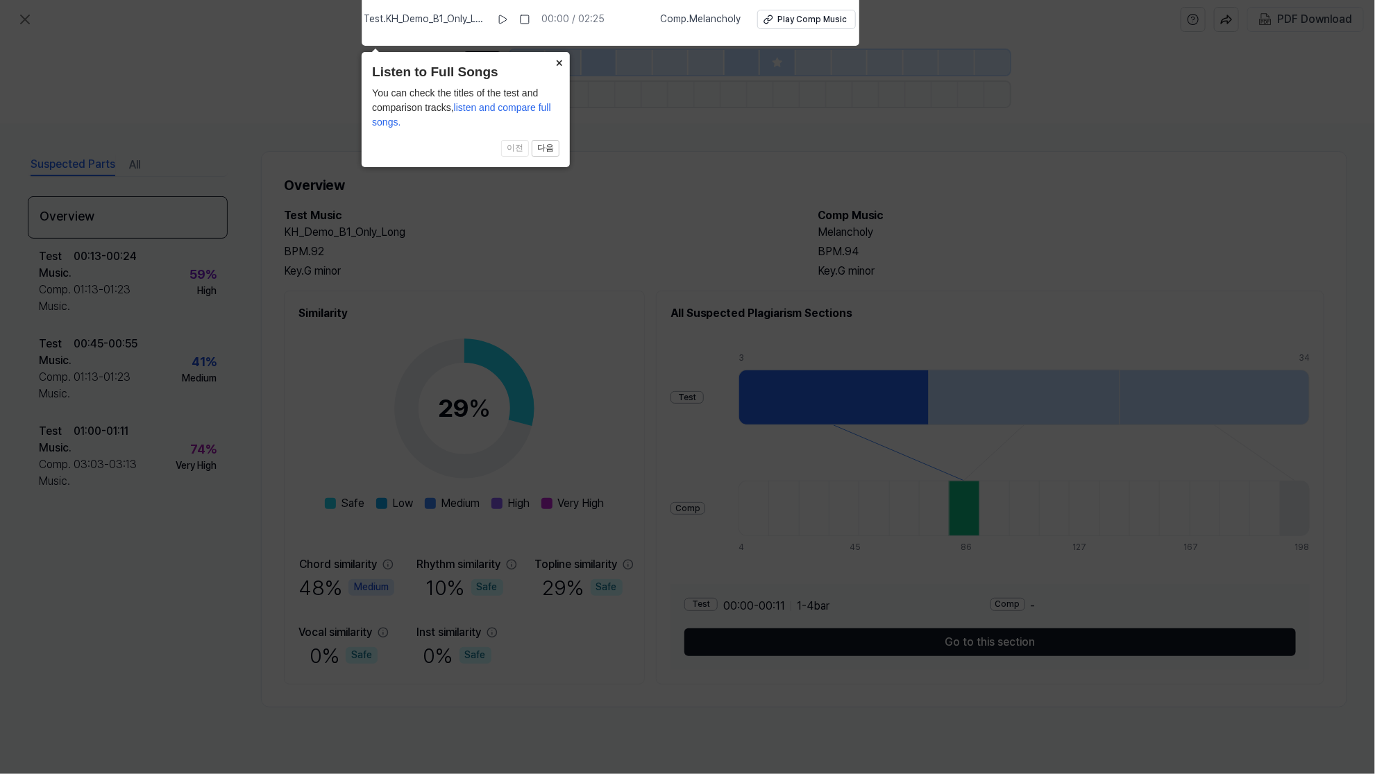
click at [555, 62] on button "×" at bounding box center [559, 61] width 22 height 19
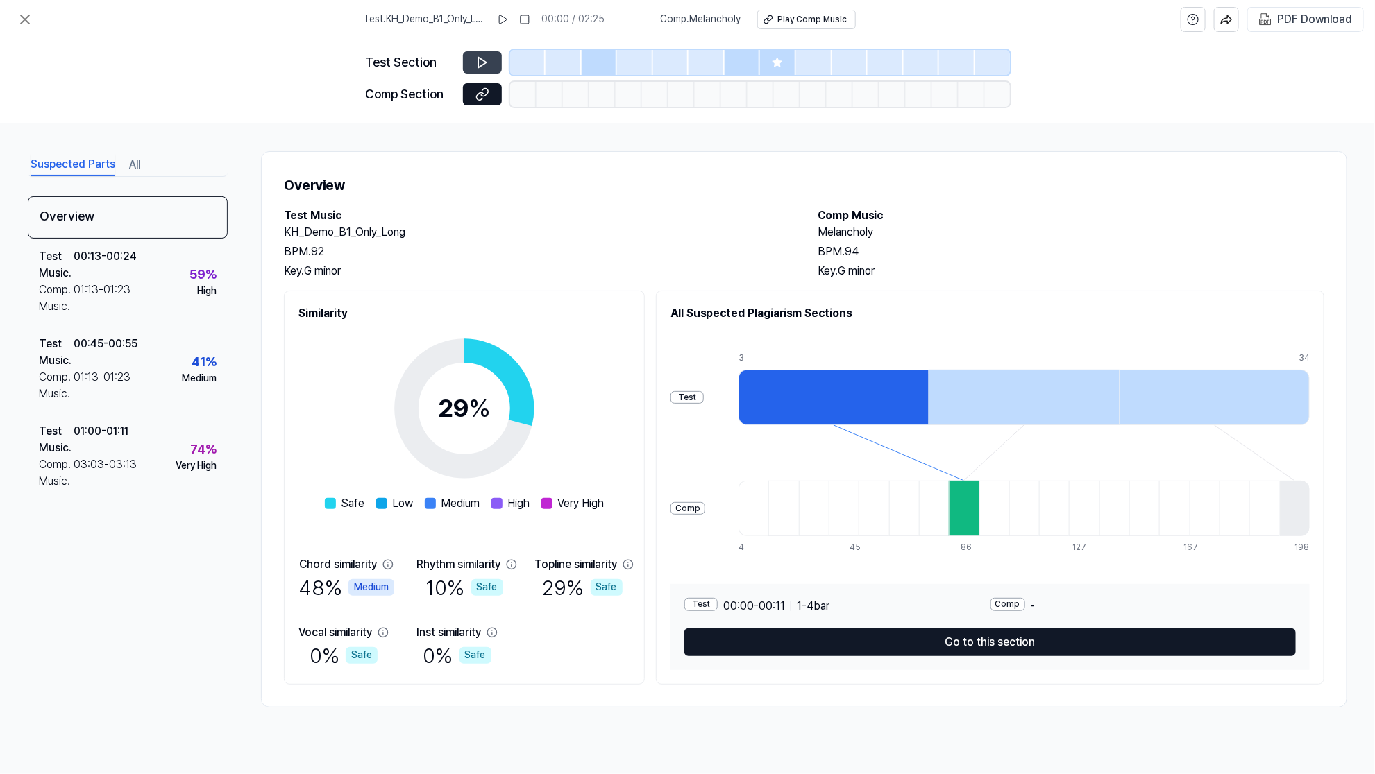
click at [495, 67] on button at bounding box center [482, 62] width 39 height 22
click at [473, 60] on button at bounding box center [482, 62] width 39 height 22
click at [508, 12] on button at bounding box center [502, 19] width 22 height 22
click at [502, 19] on rect at bounding box center [501, 19] width 2 height 8
click at [482, 90] on icon at bounding box center [482, 94] width 14 height 14
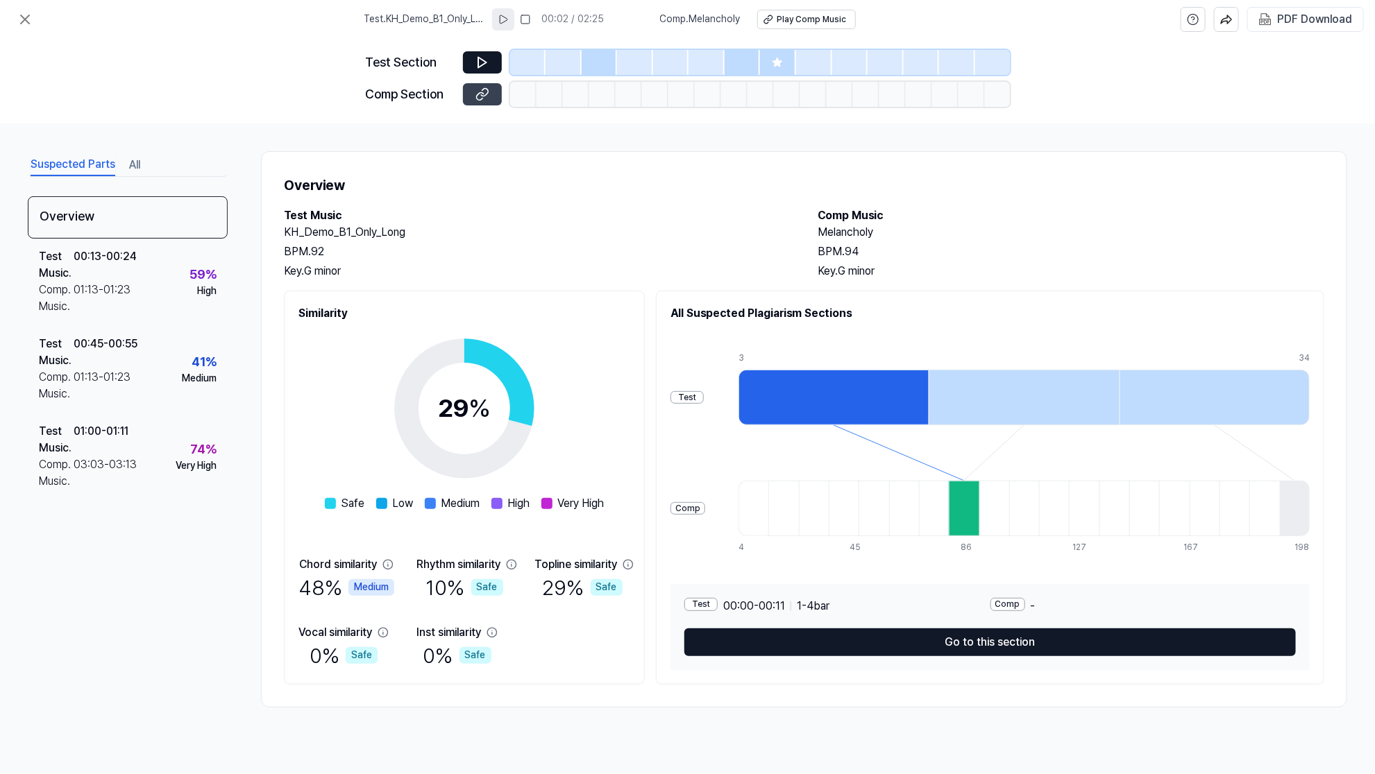
click at [482, 92] on icon at bounding box center [479, 96] width 7 height 8
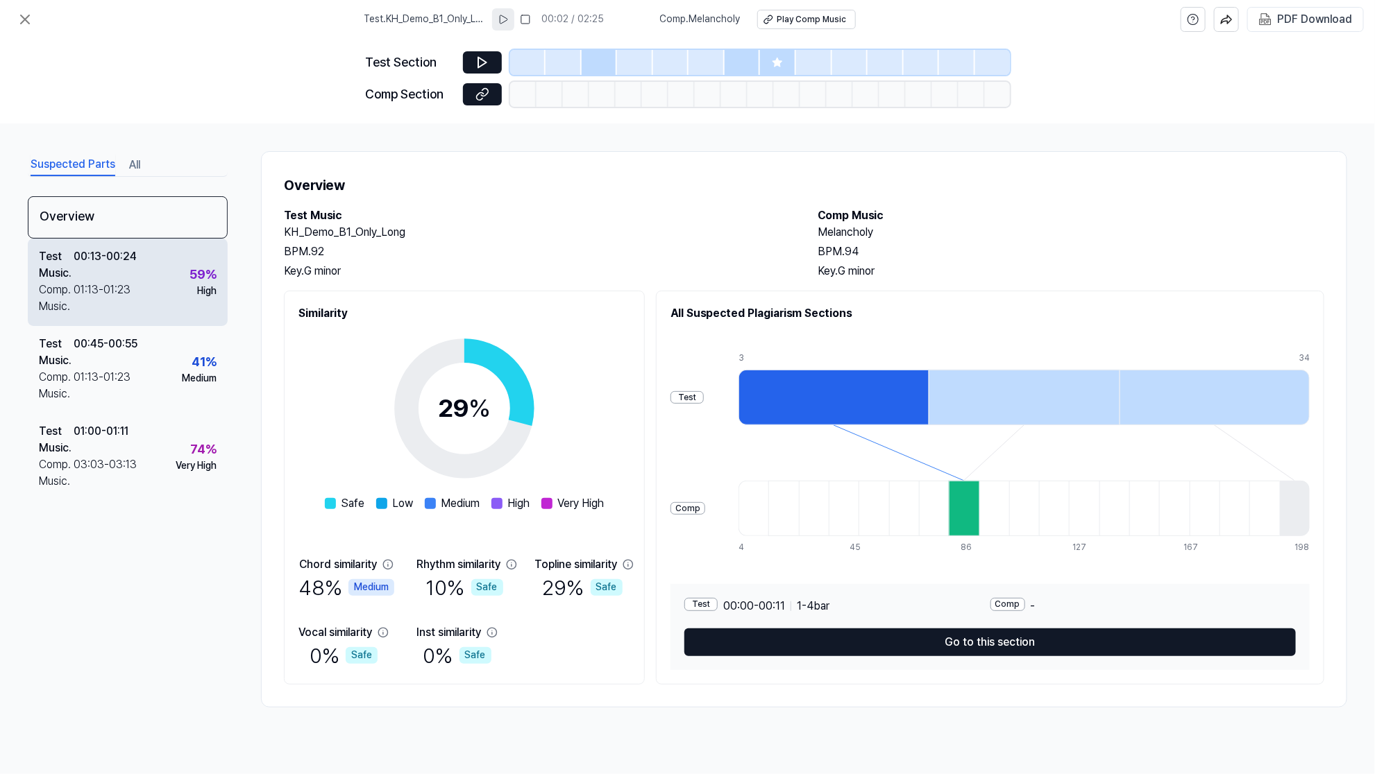
click at [146, 278] on div "Test Music . 00:13 - 00:24 Comp. Music . 01:13 - 01:23 59 % High" at bounding box center [128, 282] width 200 height 87
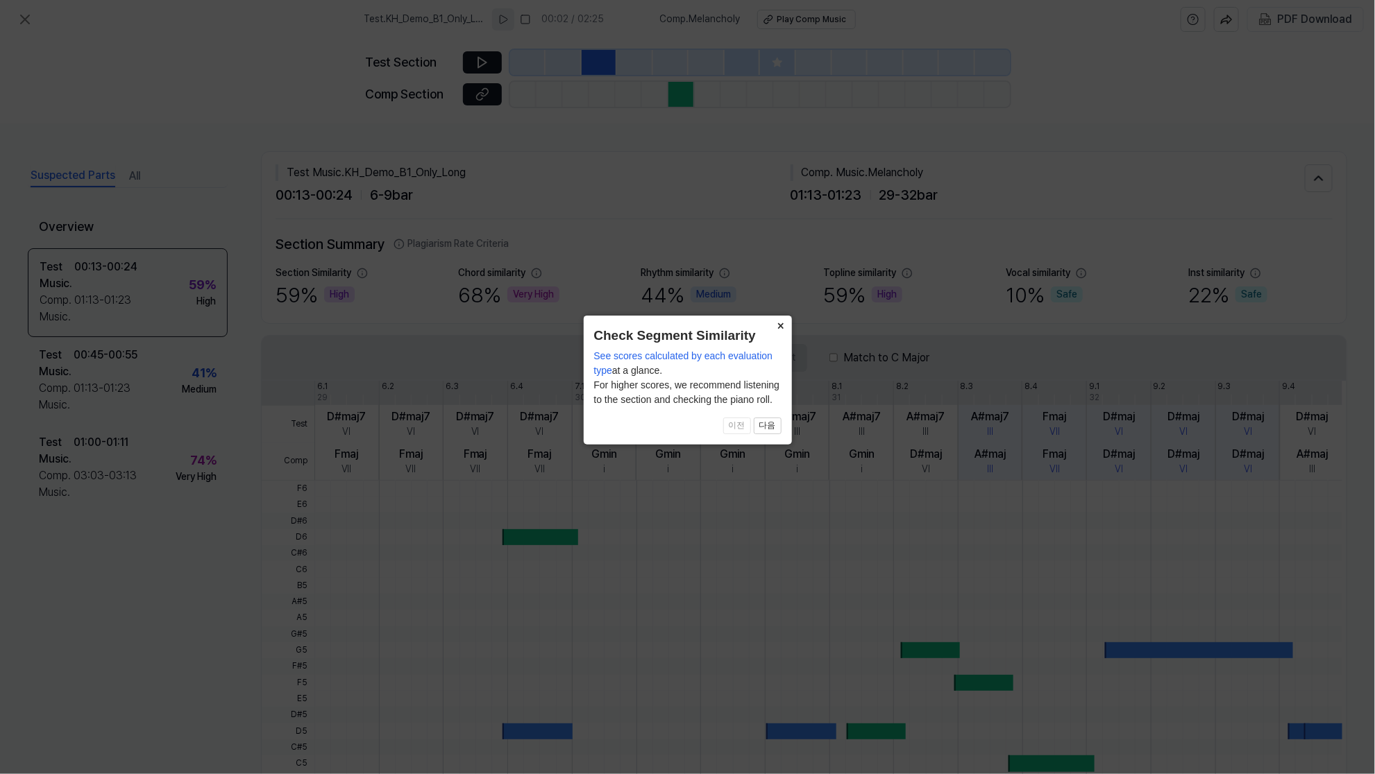
click at [786, 323] on button "×" at bounding box center [781, 325] width 22 height 19
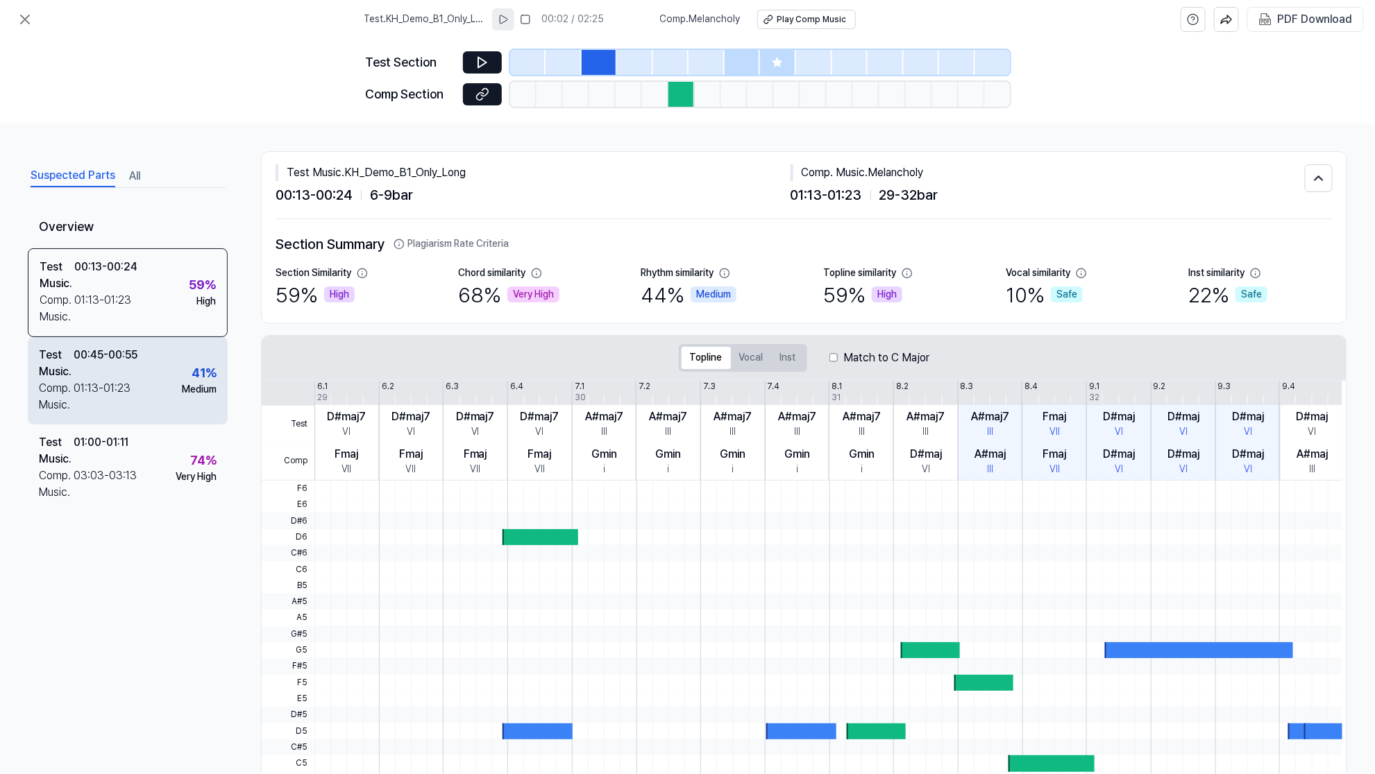
click at [153, 372] on div "Test Music . 00:45 - 00:55 Comp. Music . 01:13 - 01:23 41 % Medium" at bounding box center [128, 380] width 200 height 87
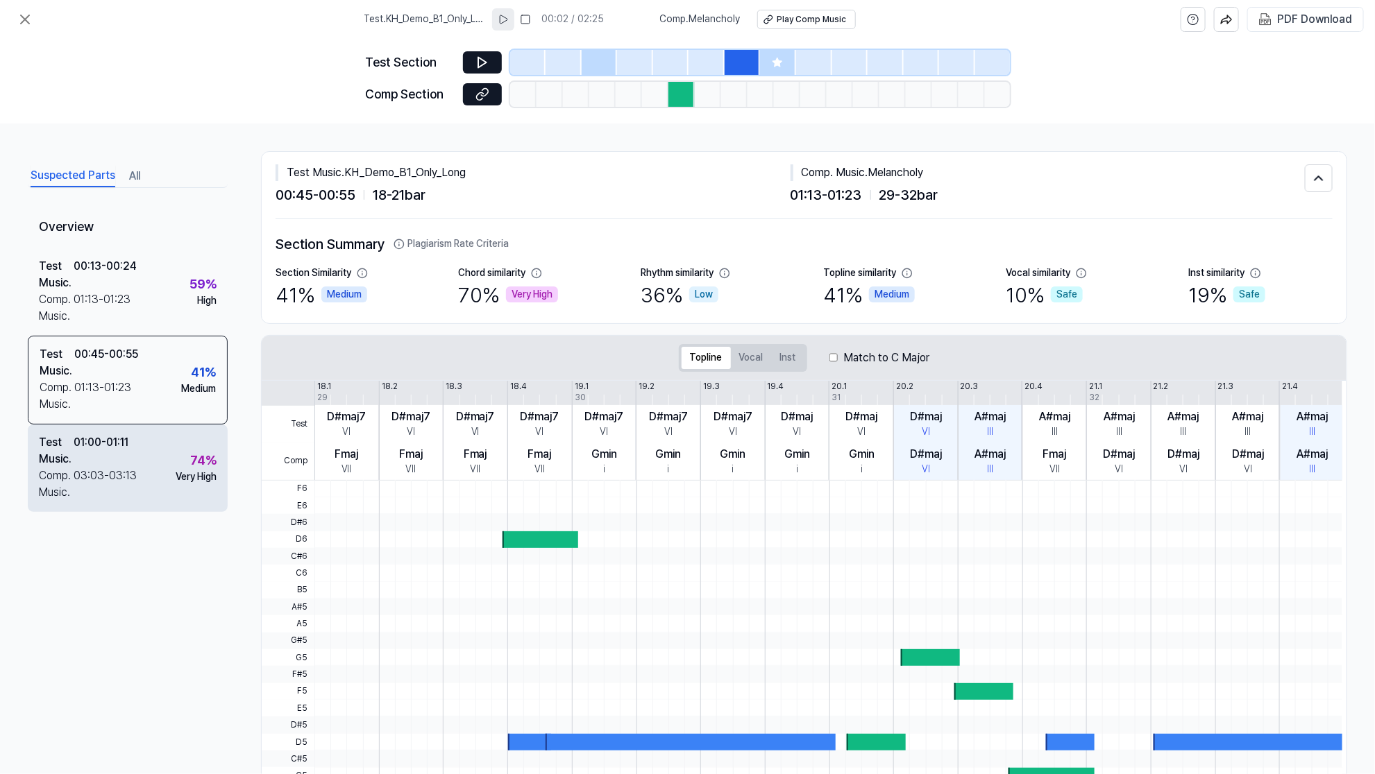
click at [144, 446] on div "Test Music . 01:00 - 01:11 Comp. Music . 03:03 - 03:13 74 % Very High" at bounding box center [128, 468] width 200 height 87
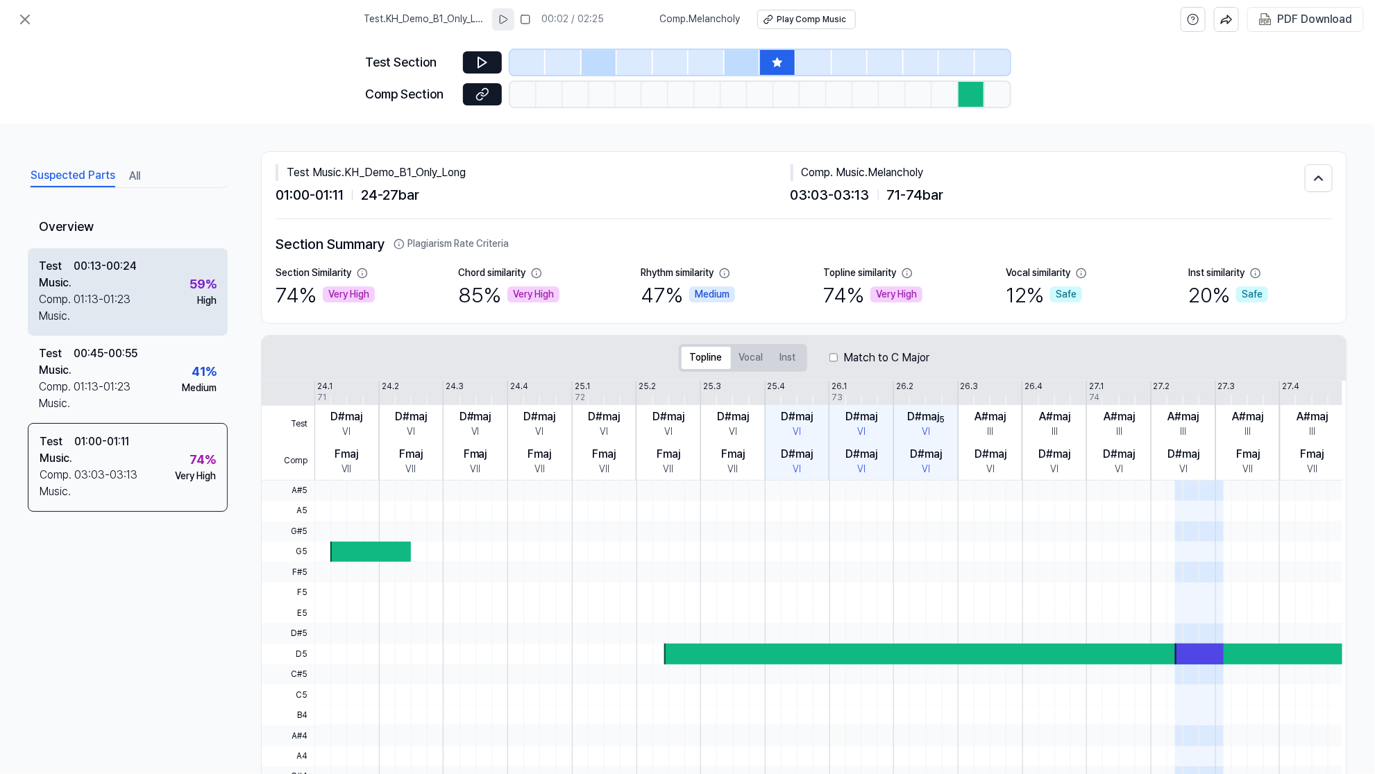
click at [143, 303] on div "Test Music . 00:13 - 00:24 Comp. Music . 01:13 - 01:23 59 % High" at bounding box center [128, 291] width 200 height 87
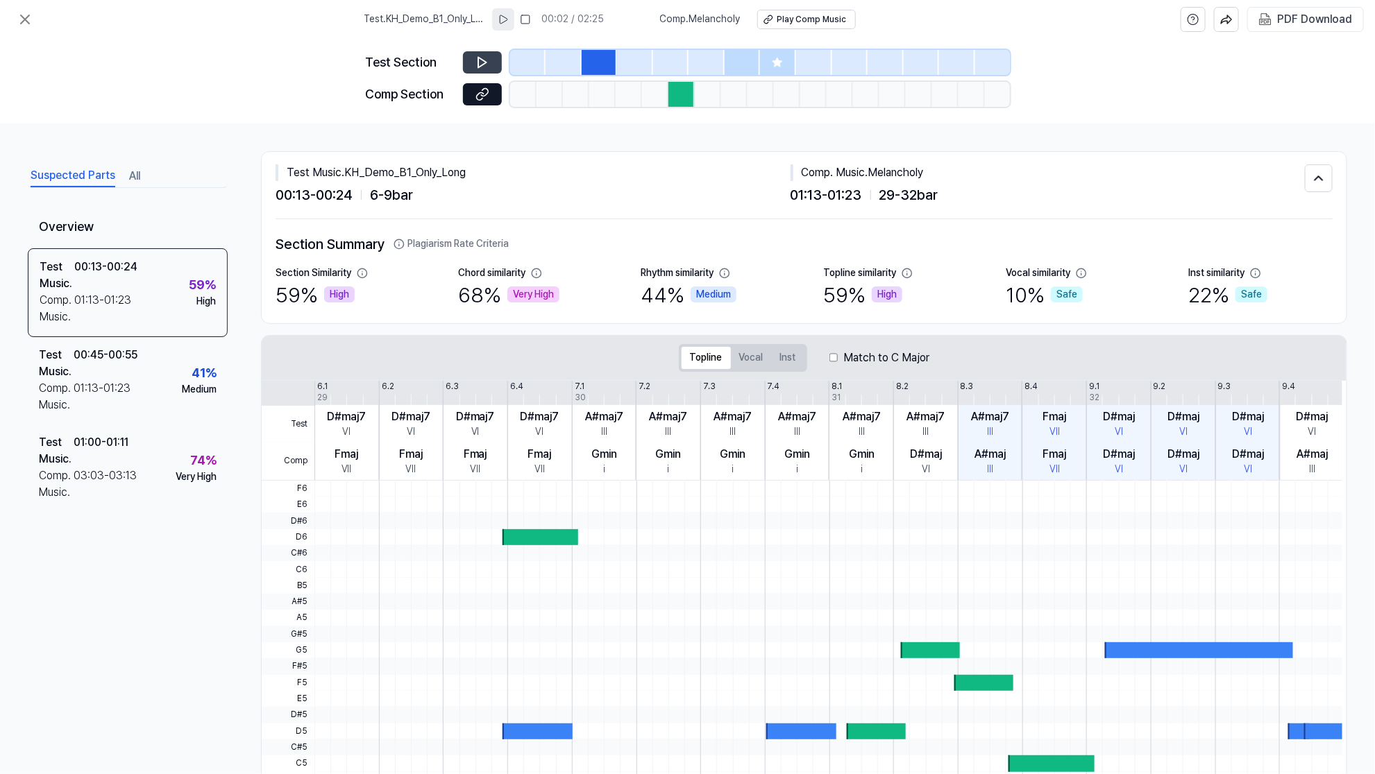
click at [489, 66] on icon at bounding box center [482, 63] width 14 height 14
click at [484, 87] on icon at bounding box center [482, 94] width 14 height 14
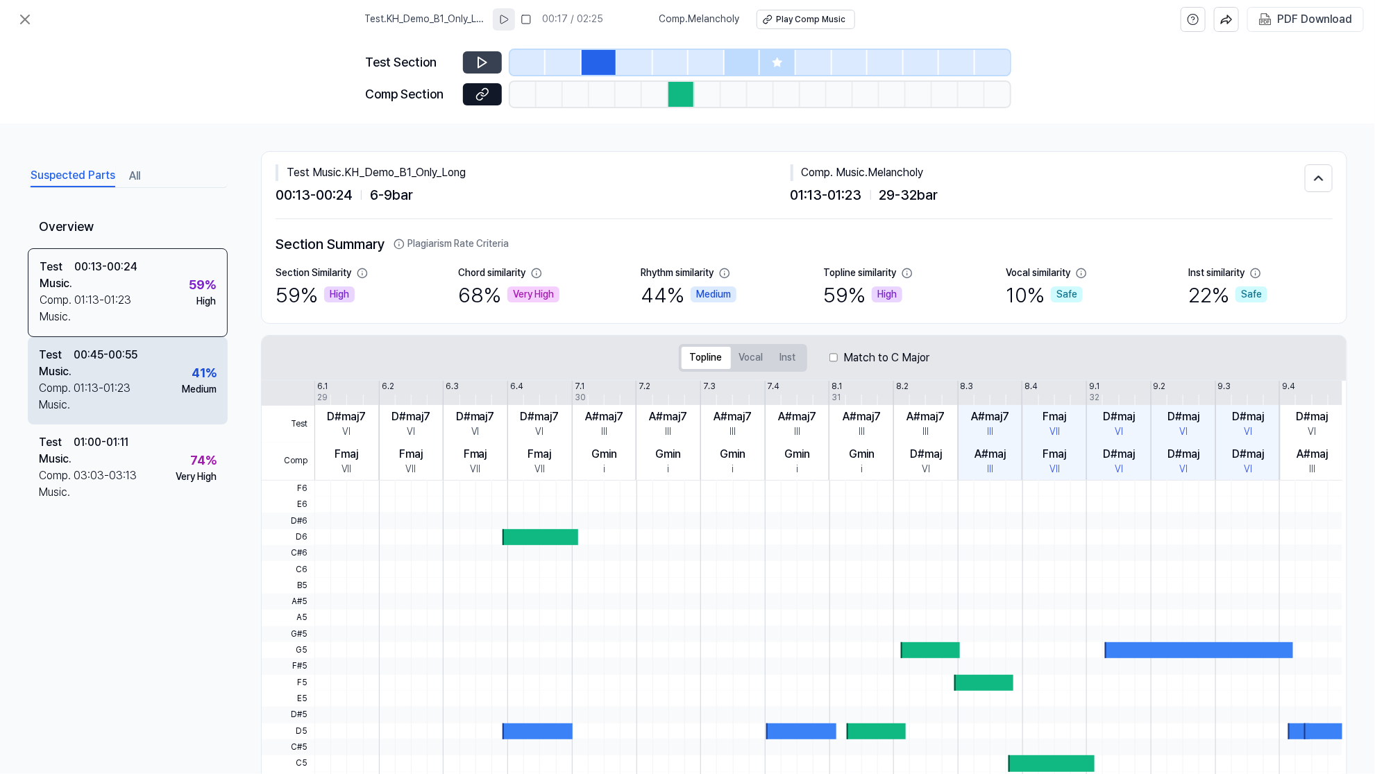
click at [151, 349] on div "Test Music . 00:45 - 00:55 Comp. Music . 01:13 - 01:23 41 % Medium" at bounding box center [128, 380] width 200 height 87
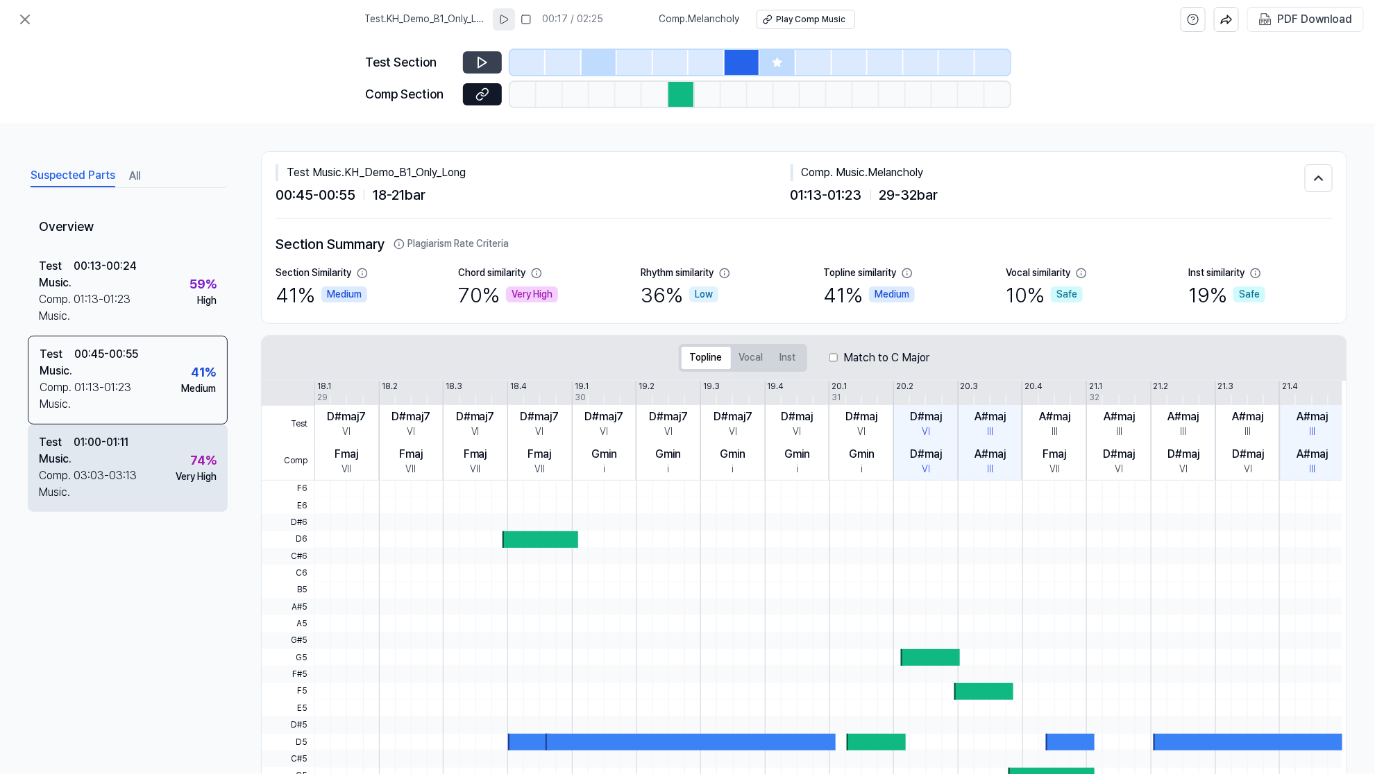
click at [125, 445] on div "01:00 - 01:11" at bounding box center [101, 450] width 55 height 33
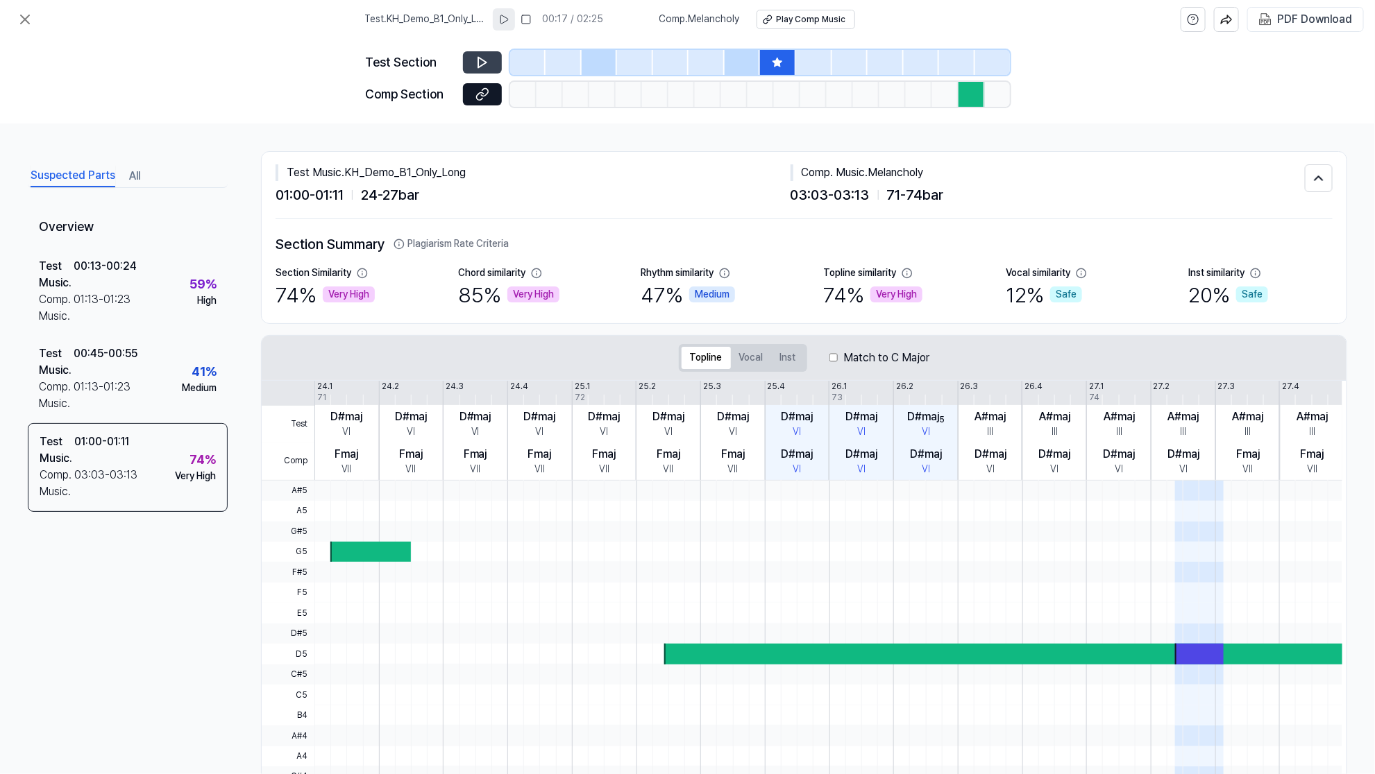
click at [489, 56] on icon at bounding box center [482, 63] width 14 height 14
click at [488, 56] on icon at bounding box center [482, 63] width 14 height 14
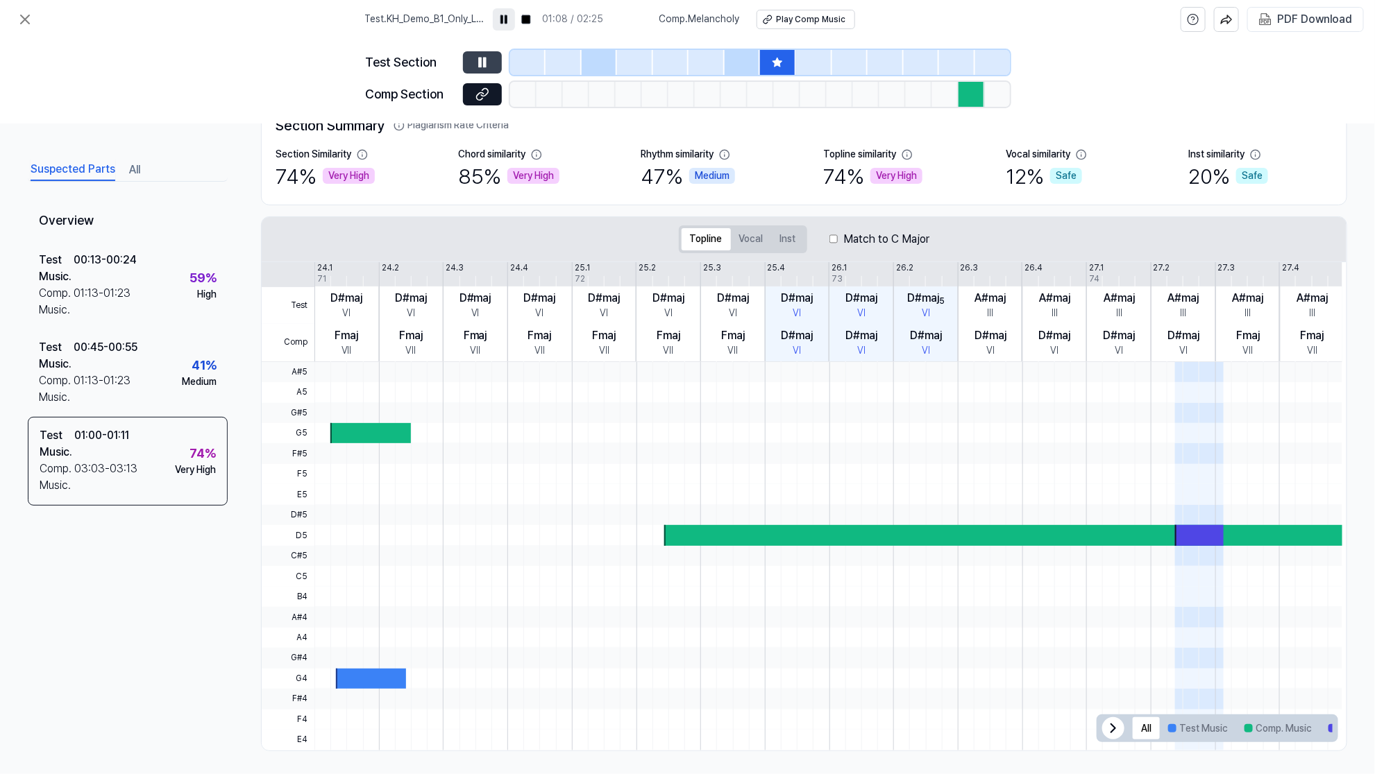
scroll to position [121, 0]
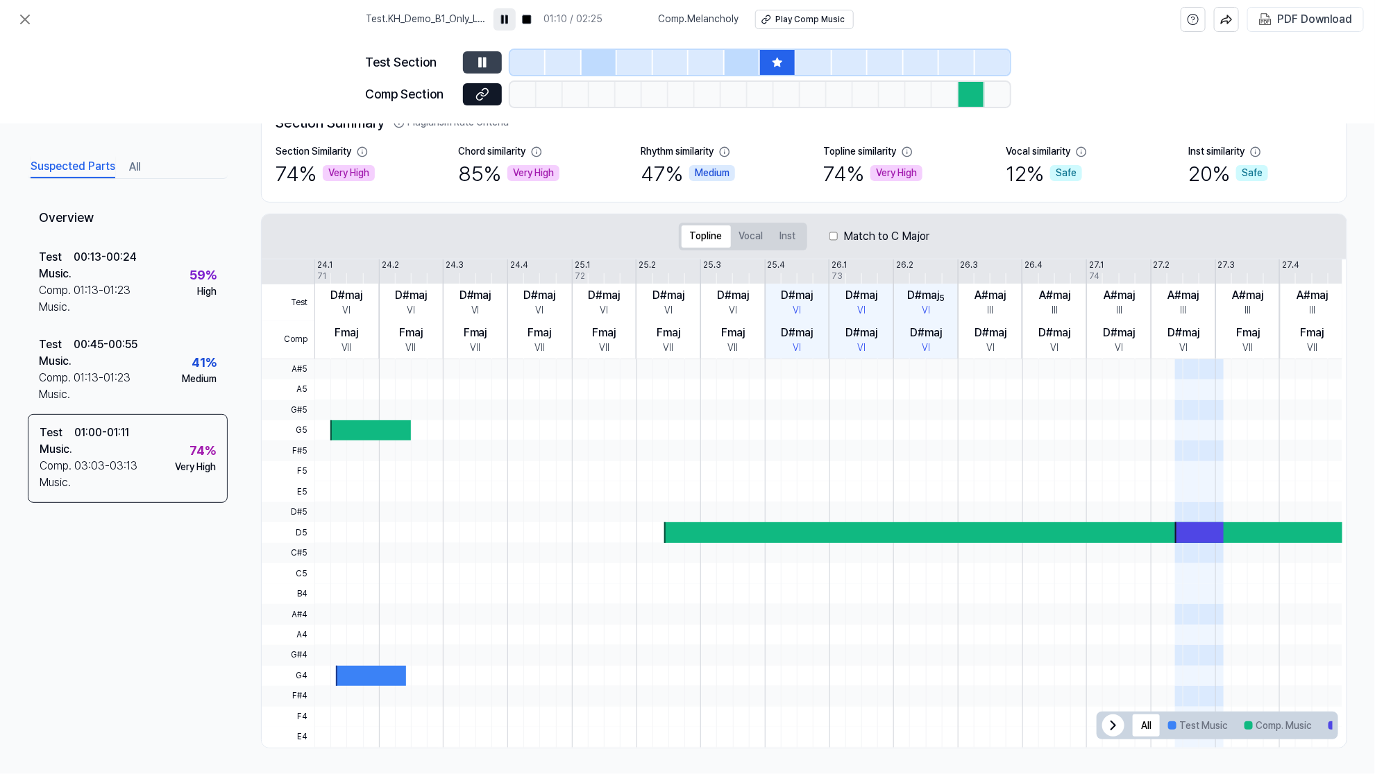
click at [487, 62] on icon at bounding box center [482, 63] width 14 height 14
click at [480, 89] on icon at bounding box center [482, 94] width 14 height 14
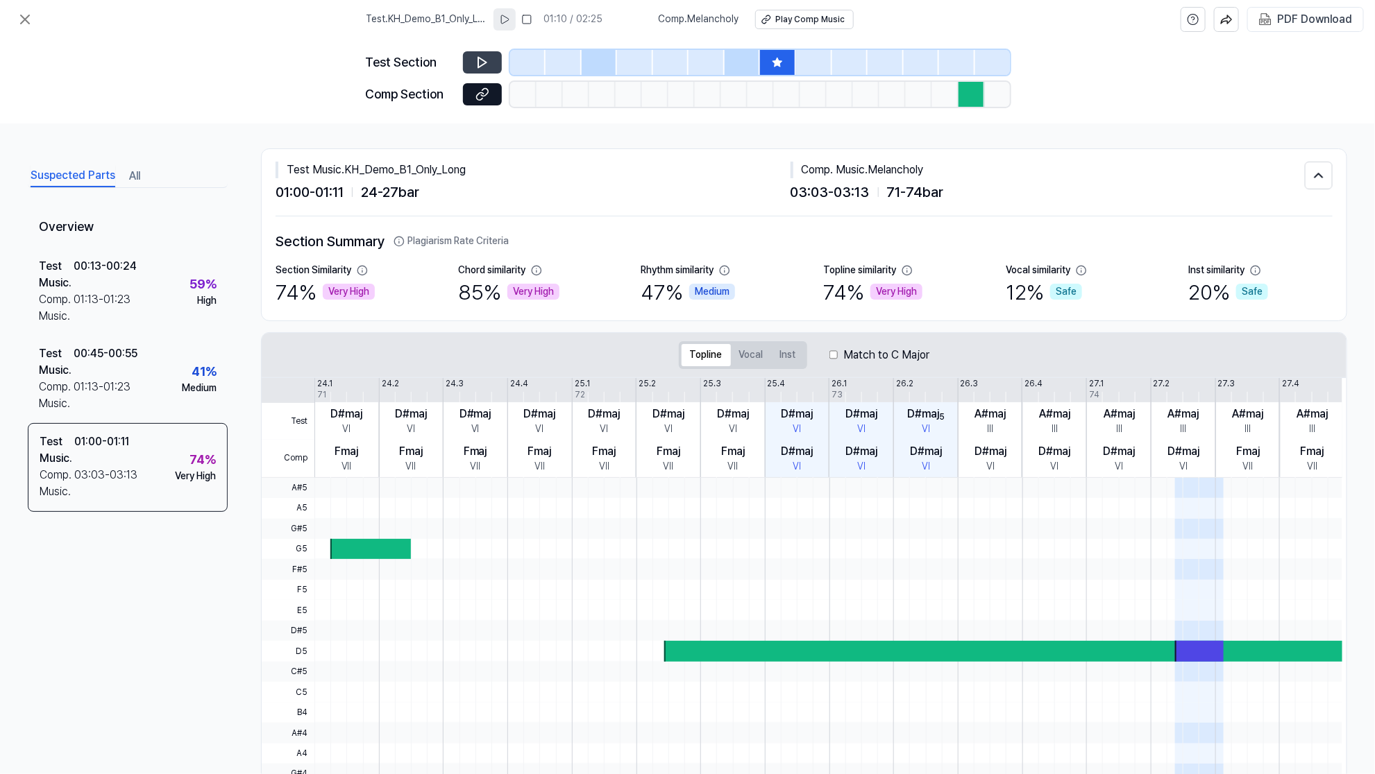
scroll to position [0, 0]
